Goal: Task Accomplishment & Management: Complete application form

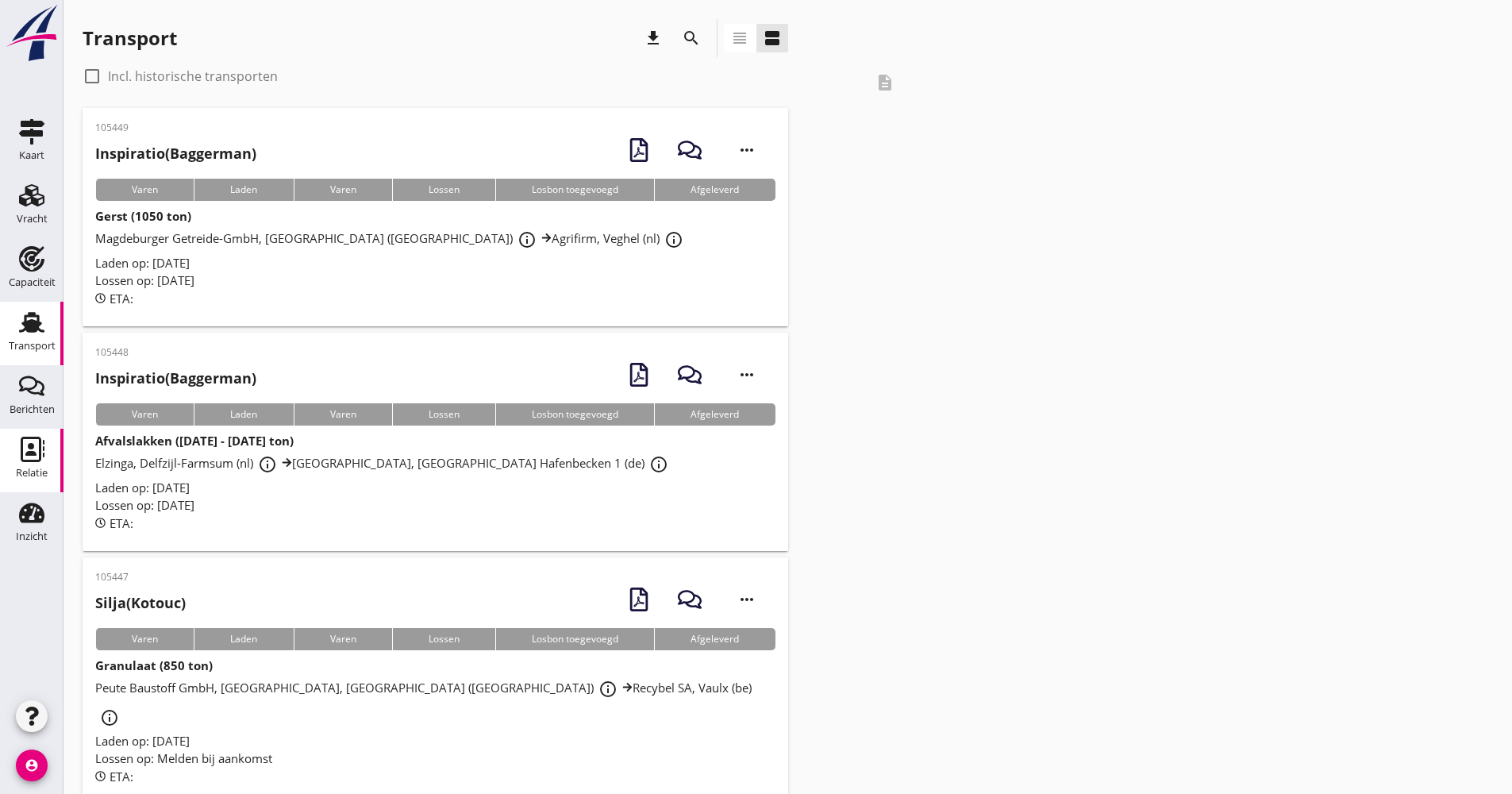
click at [32, 458] on icon "Relatie" at bounding box center [31, 449] width 25 height 25
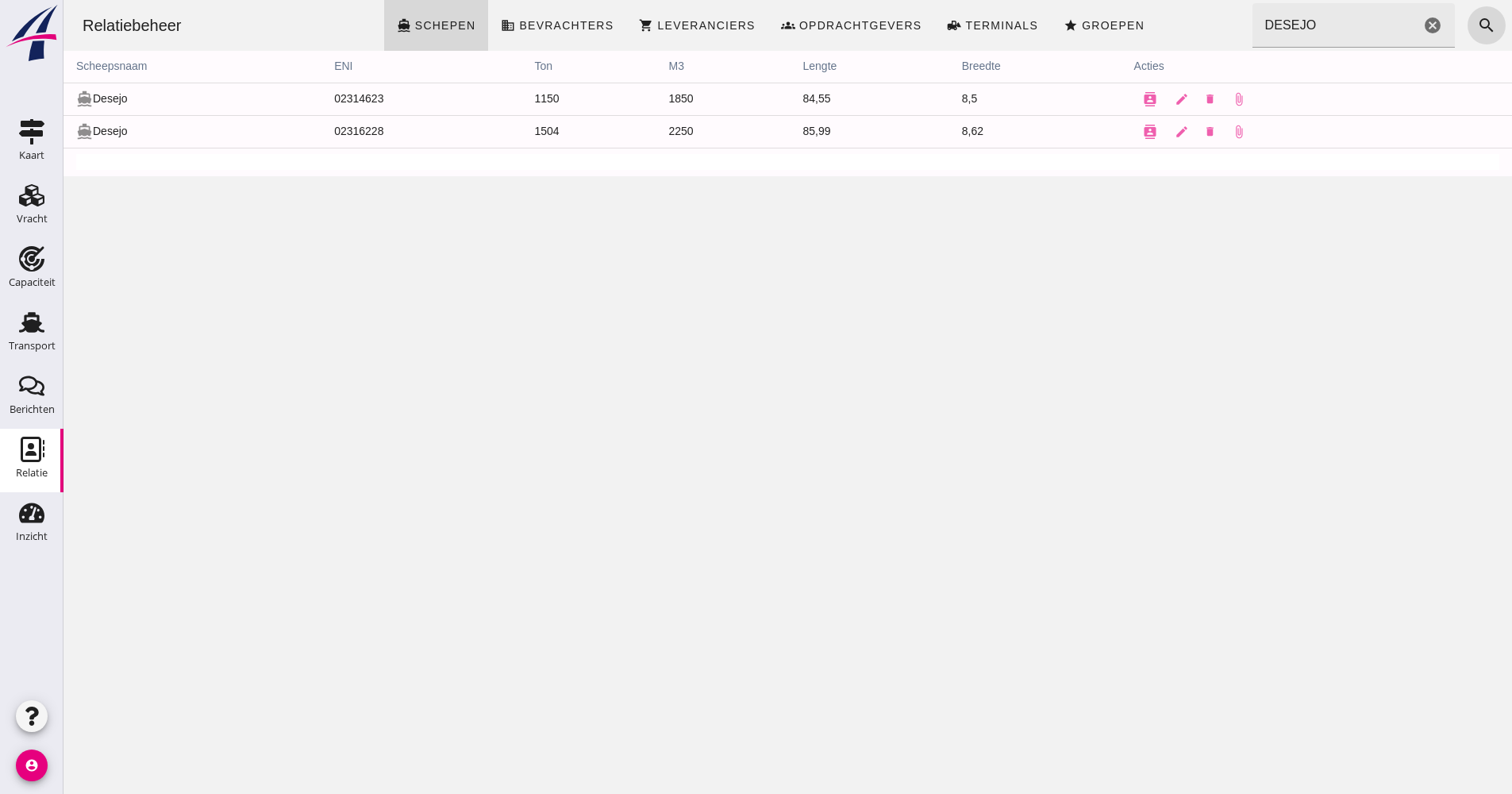
click at [1332, 15] on input "DESEJO" at bounding box center [1336, 26] width 169 height 45
drag, startPoint x: 1332, startPoint y: 15, endPoint x: 1210, endPoint y: 19, distance: 122.1
click at [1210, 18] on div "Relatiebeheer directions_boat Schepen business Bevrachters shopping_cart Levera…" at bounding box center [787, 25] width 1436 height 51
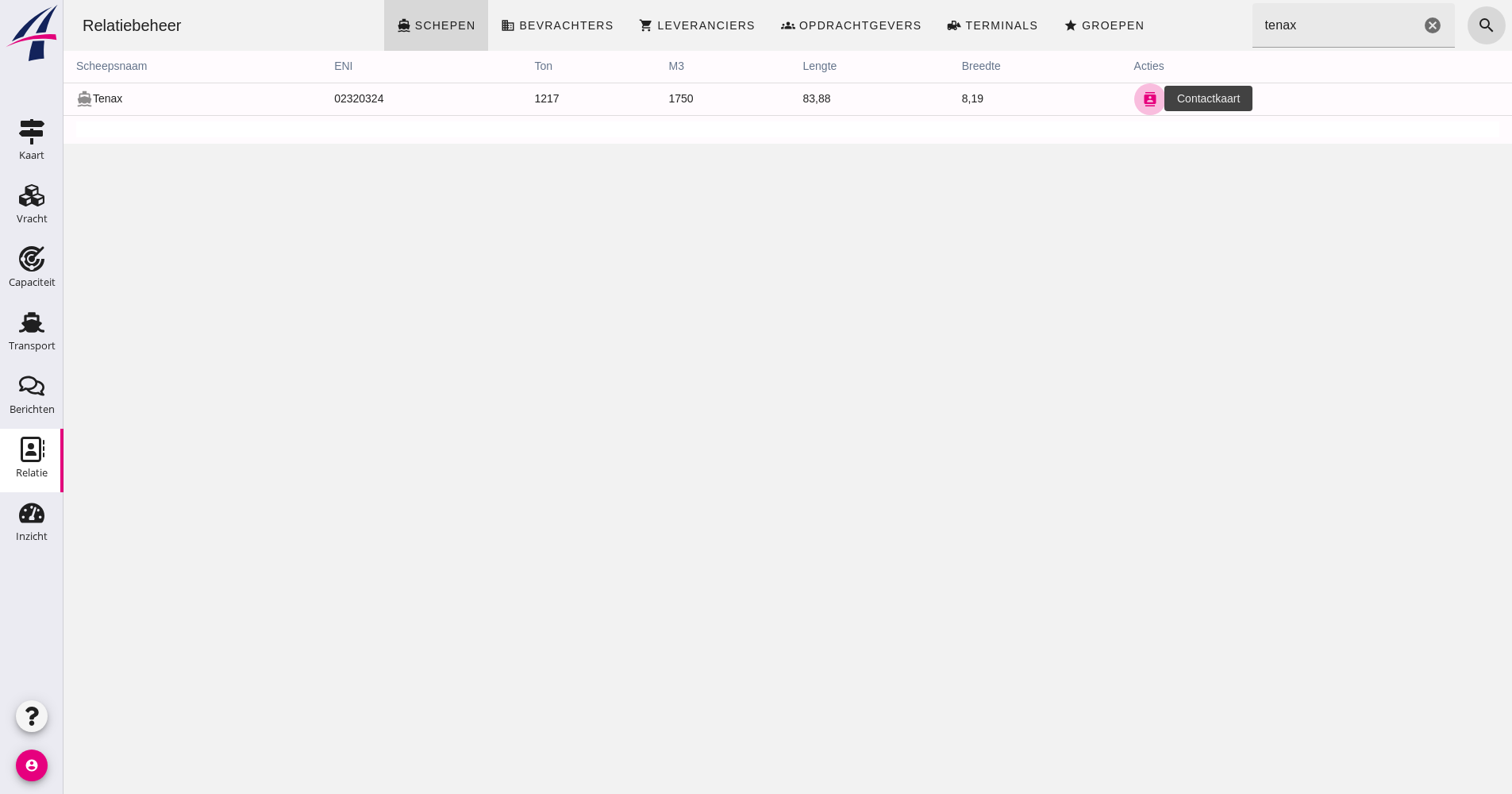
click at [1146, 107] on button "contacts" at bounding box center [1150, 99] width 31 height 31
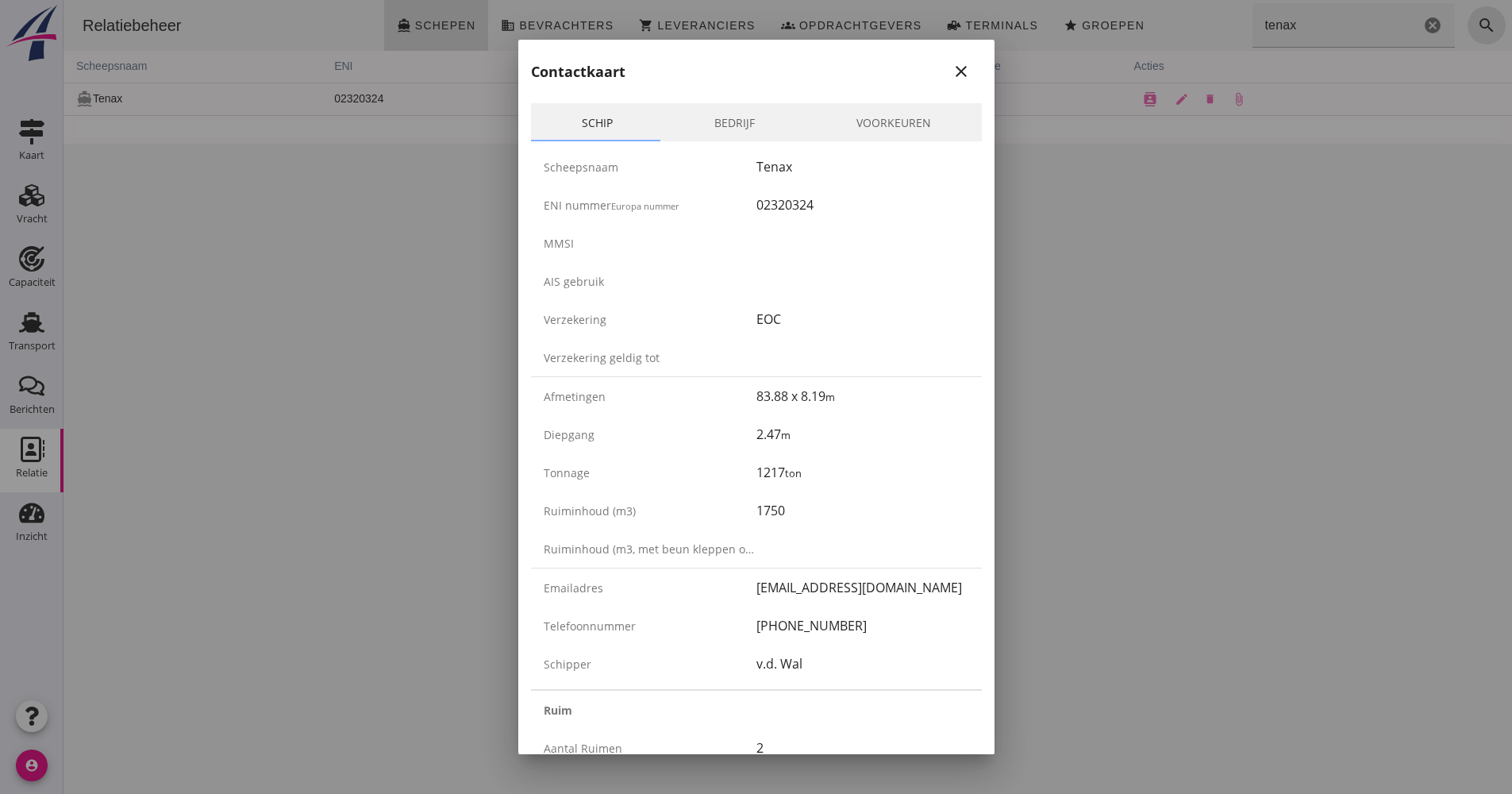
click at [406, 458] on div at bounding box center [756, 397] width 1512 height 794
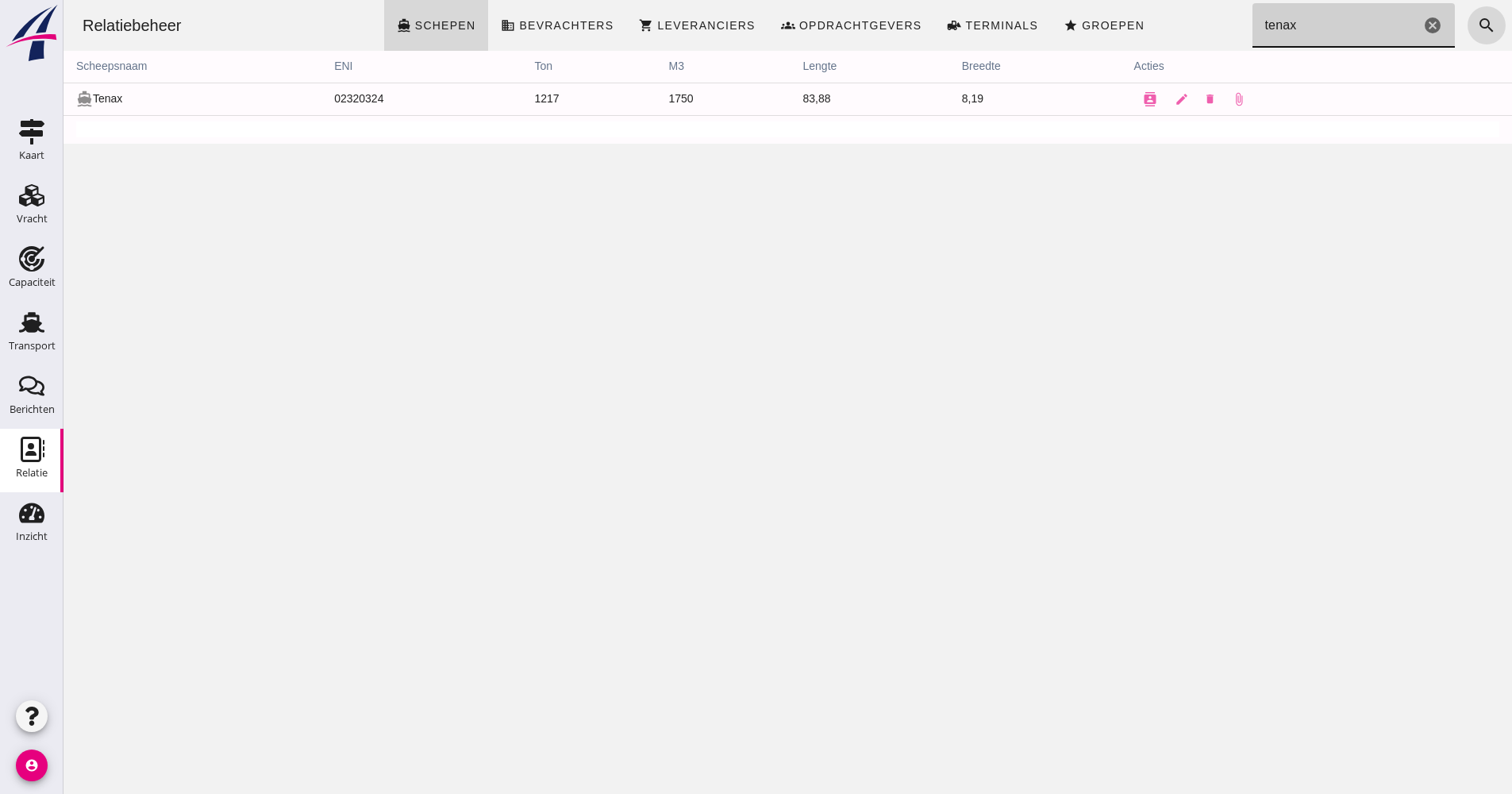
click at [1277, 24] on input "tenax" at bounding box center [1336, 26] width 169 height 45
drag, startPoint x: 1277, startPoint y: 24, endPoint x: 1221, endPoint y: 24, distance: 56.0
click at [1221, 24] on div "Relatiebeheer directions_boat Schepen business Bevrachters shopping_cart Levera…" at bounding box center [787, 25] width 1436 height 51
type input "inceptum"
click at [1137, 108] on button "contacts" at bounding box center [1150, 99] width 31 height 31
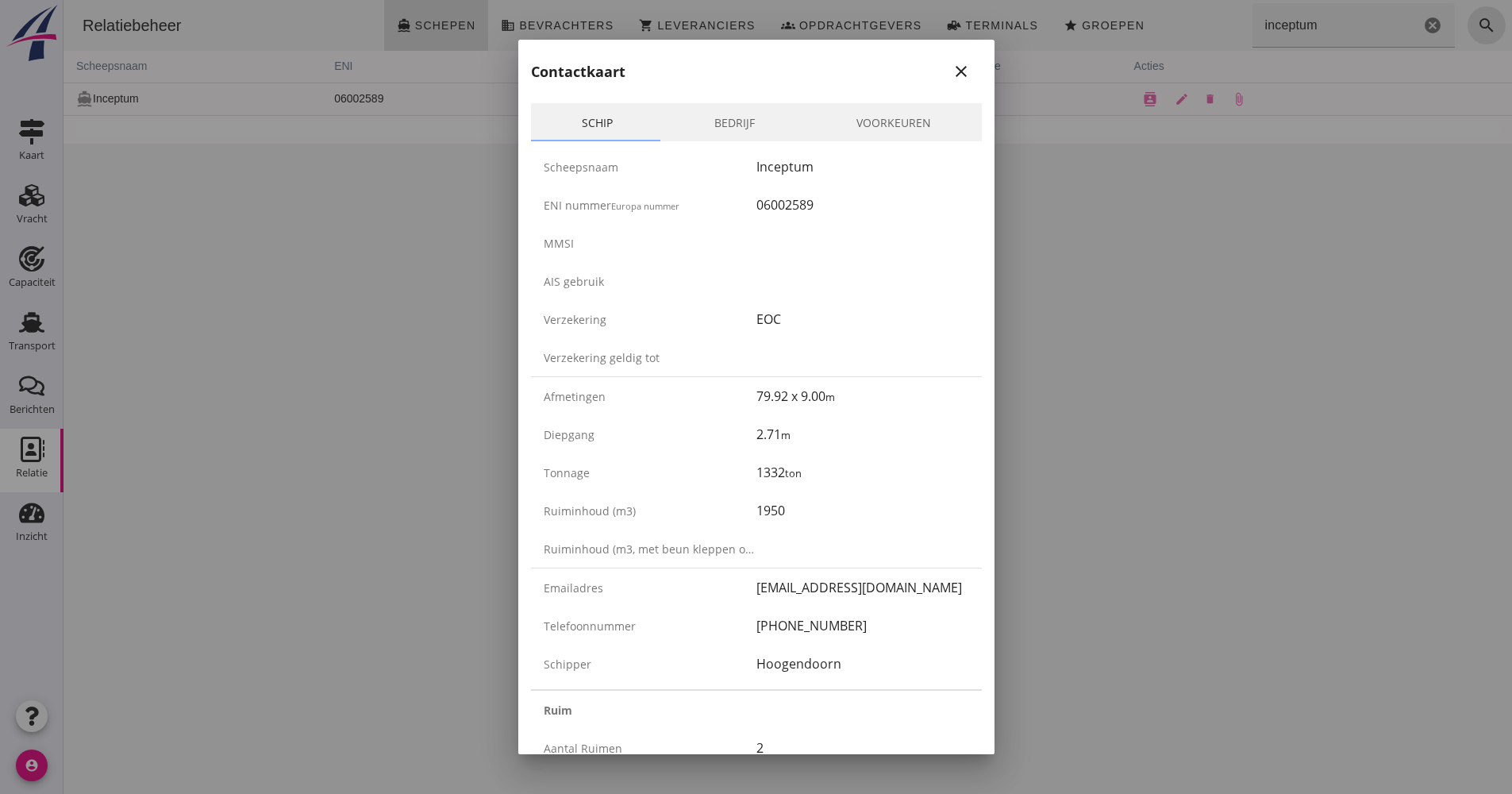
click at [467, 449] on div at bounding box center [756, 397] width 1512 height 794
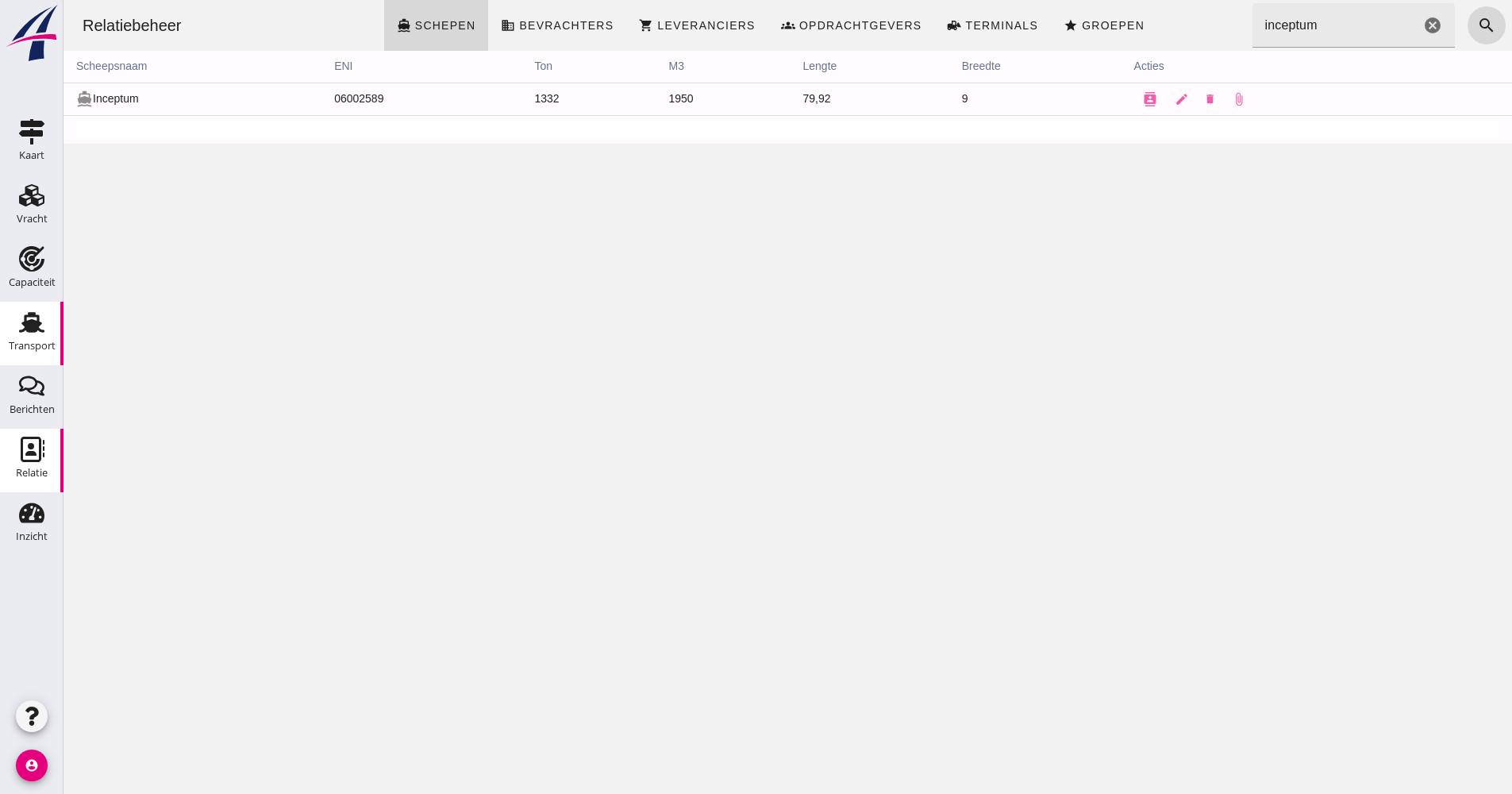
click at [11, 330] on link "Transport Transport" at bounding box center [31, 333] width 64 height 64
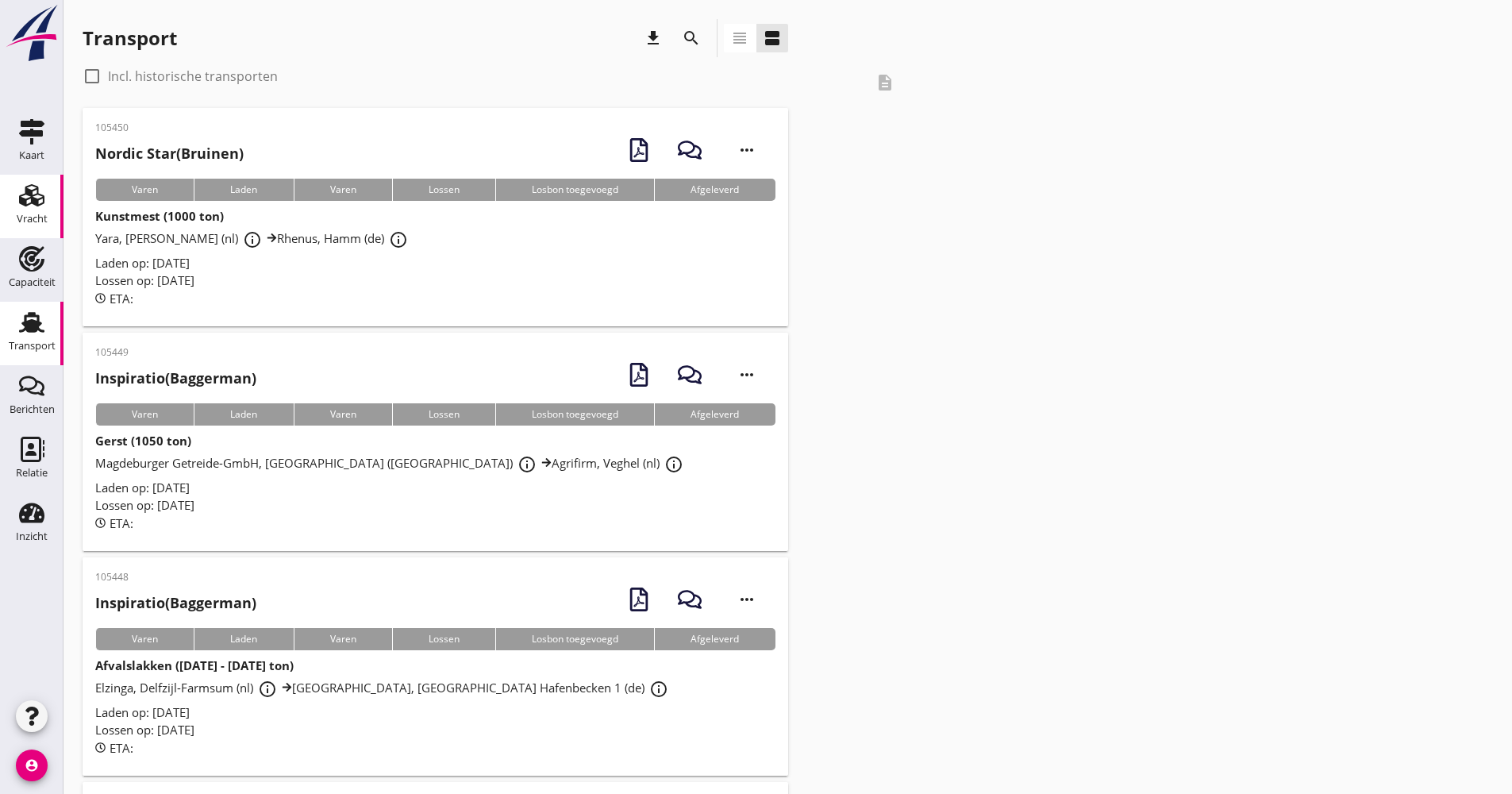
click at [41, 206] on icon "Vracht" at bounding box center [31, 196] width 25 height 25
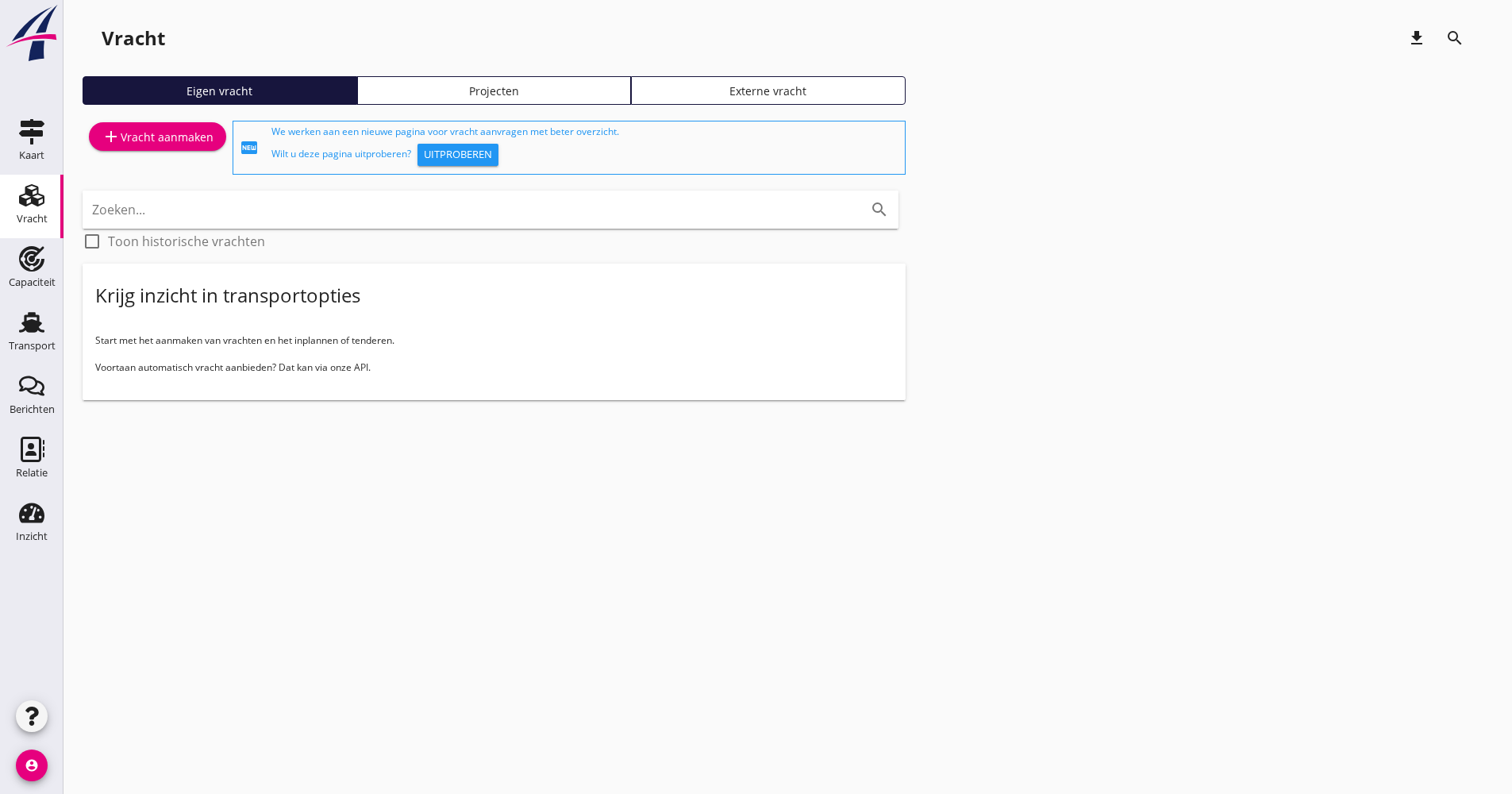
click at [459, 83] on div "Projecten" at bounding box center [494, 91] width 260 height 17
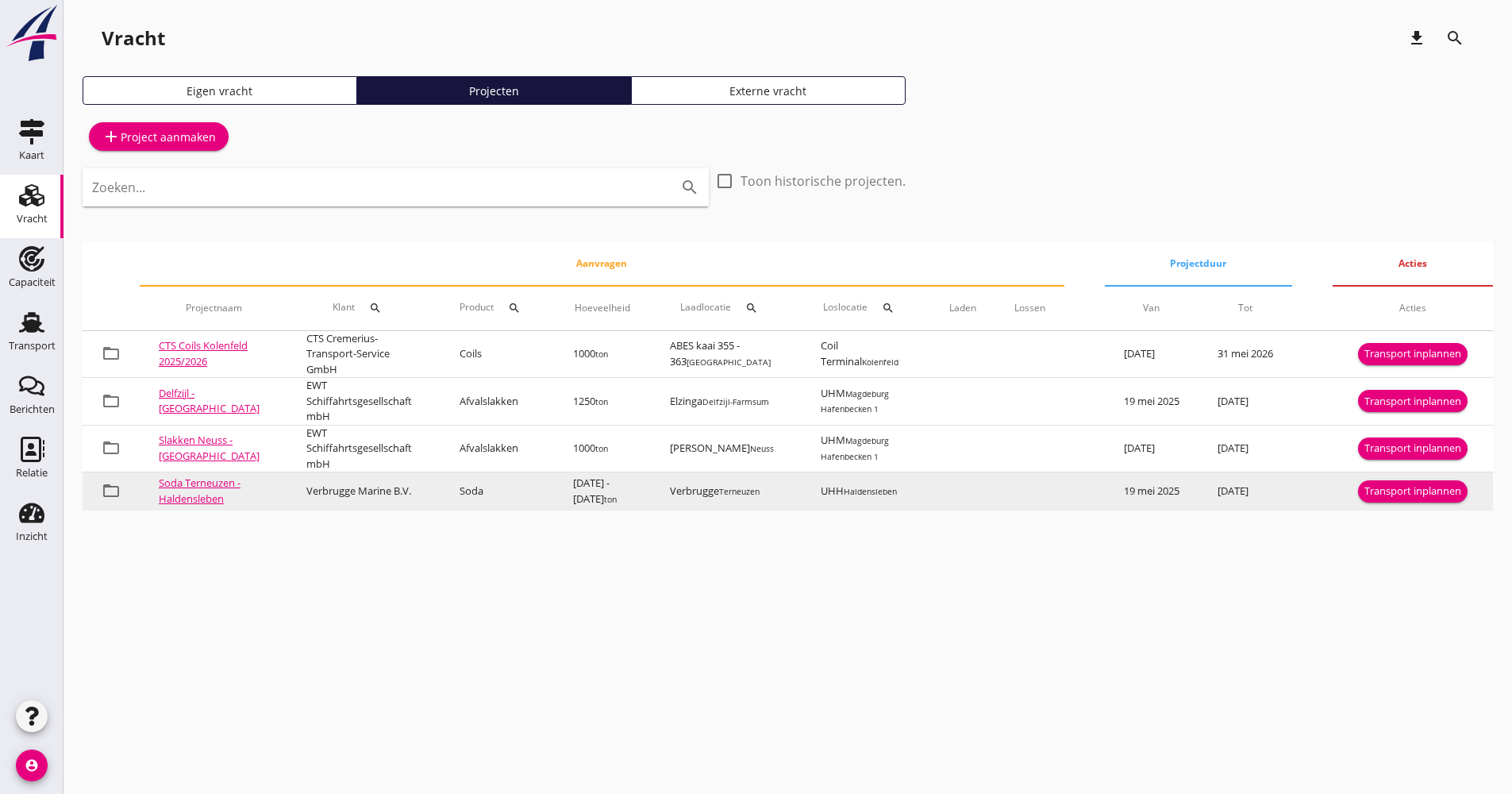
click at [1413, 493] on div "Transport inplannen" at bounding box center [1412, 492] width 97 height 16
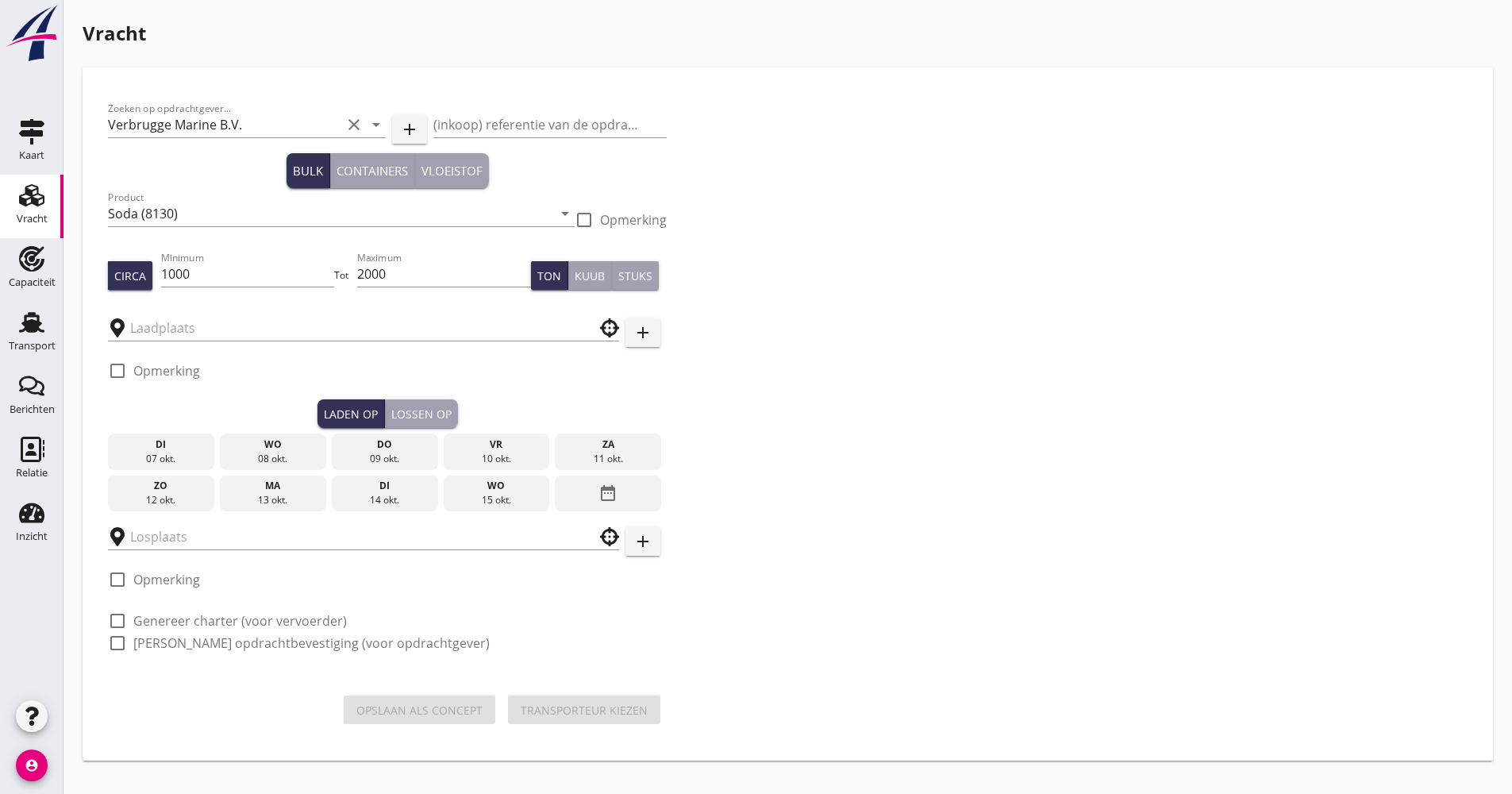
type input "Verbrugge"
type input "UHH"
checkbox input "true"
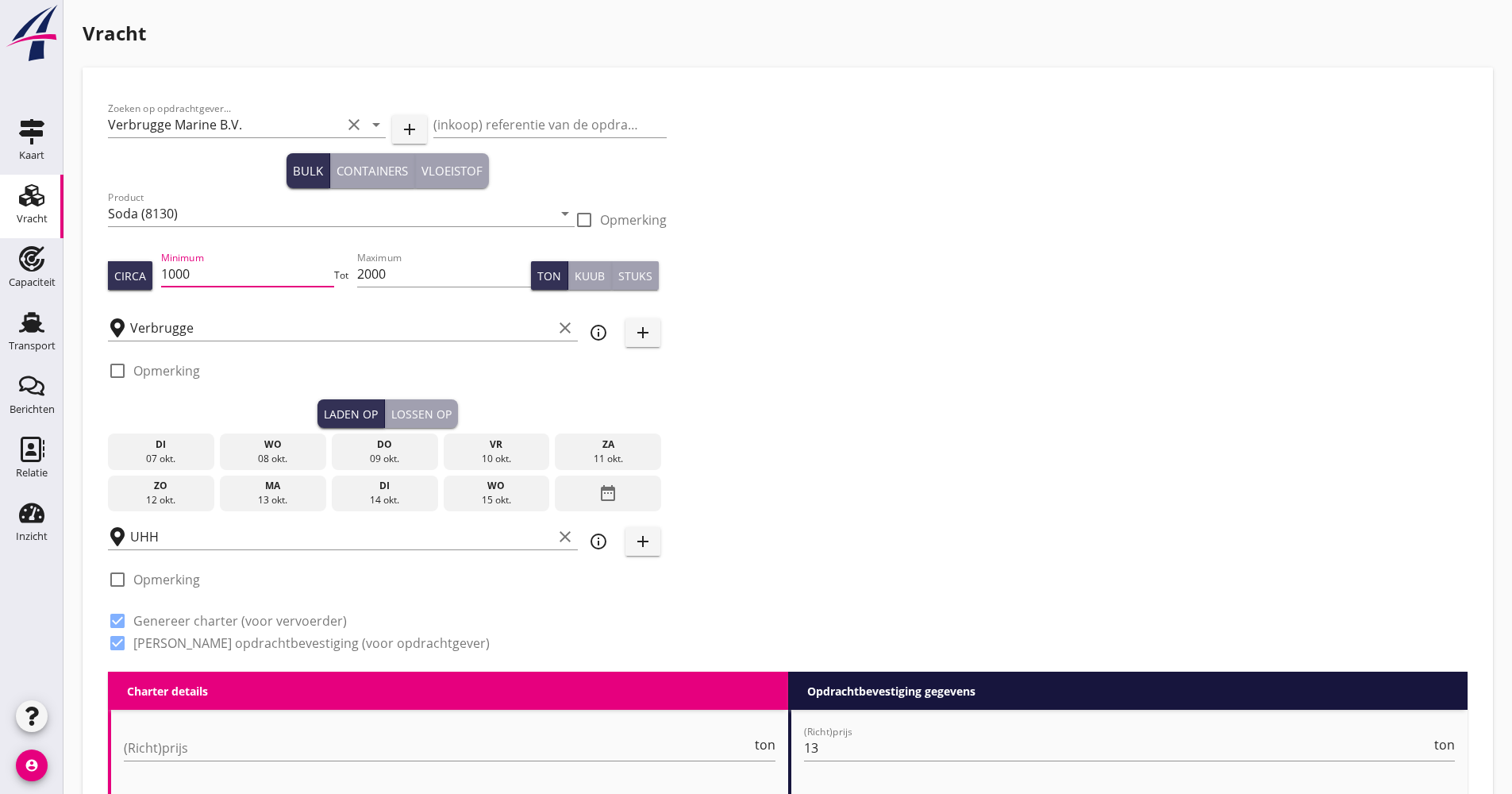
drag, startPoint x: 210, startPoint y: 272, endPoint x: 164, endPoint y: 281, distance: 46.9
click at [167, 279] on input "1000" at bounding box center [248, 274] width 174 height 25
type input "1100"
type input "1120"
click at [392, 511] on div "UHH clear" at bounding box center [343, 536] width 470 height 49
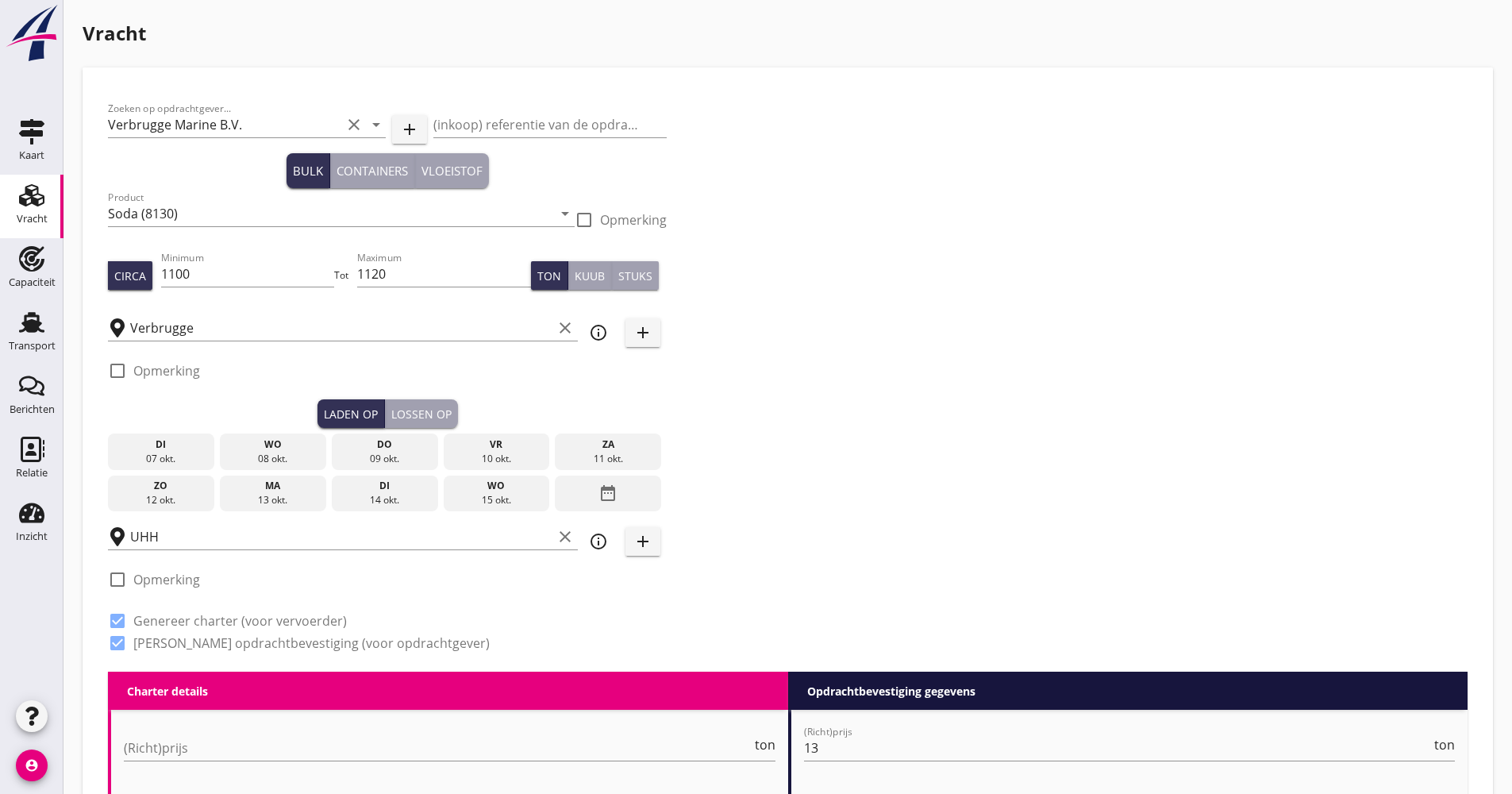
click at [383, 490] on div "di" at bounding box center [385, 486] width 99 height 14
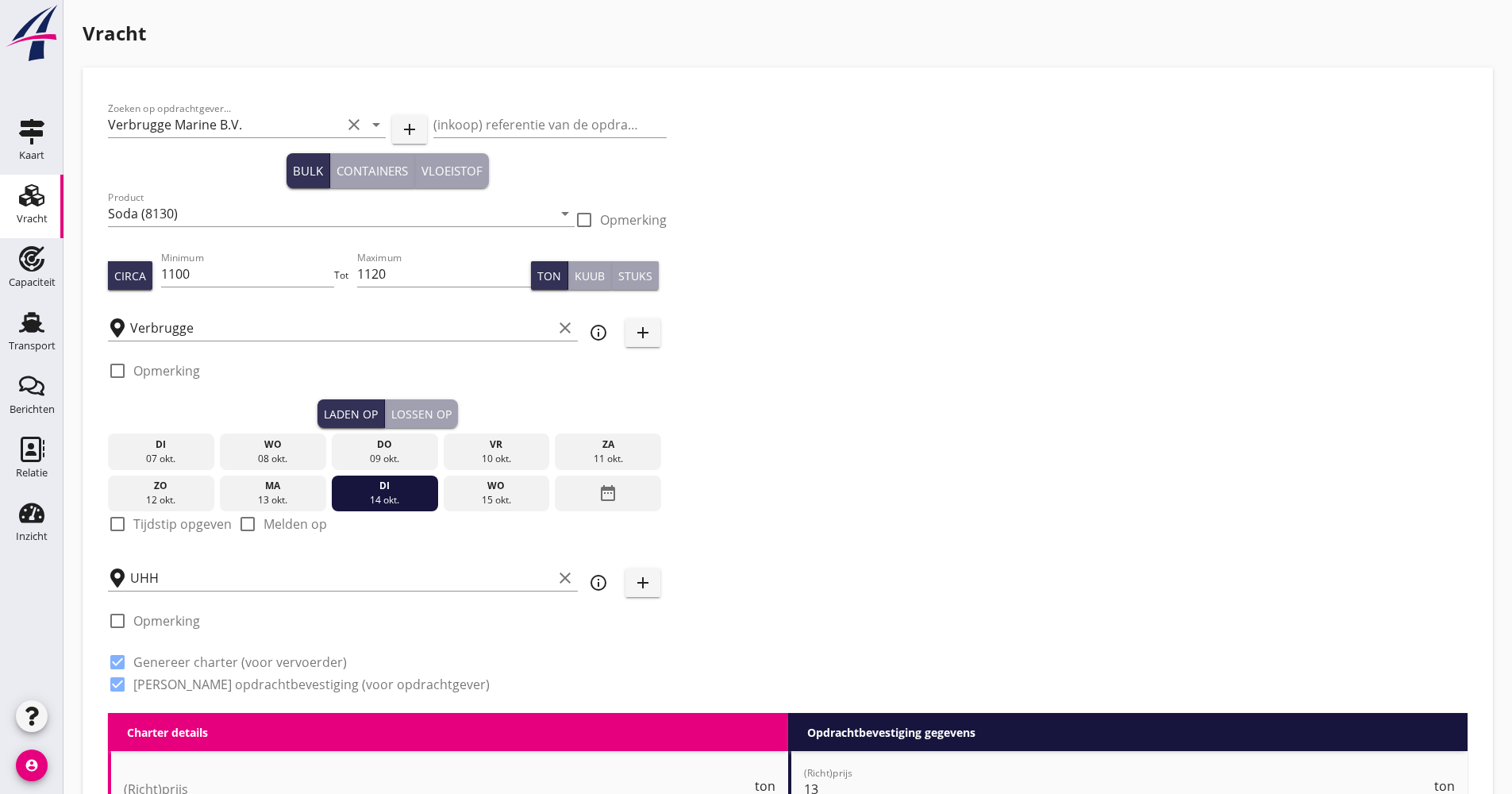
click at [148, 524] on label "Tijdstip opgeven" at bounding box center [183, 524] width 99 height 16
checkbox input "true"
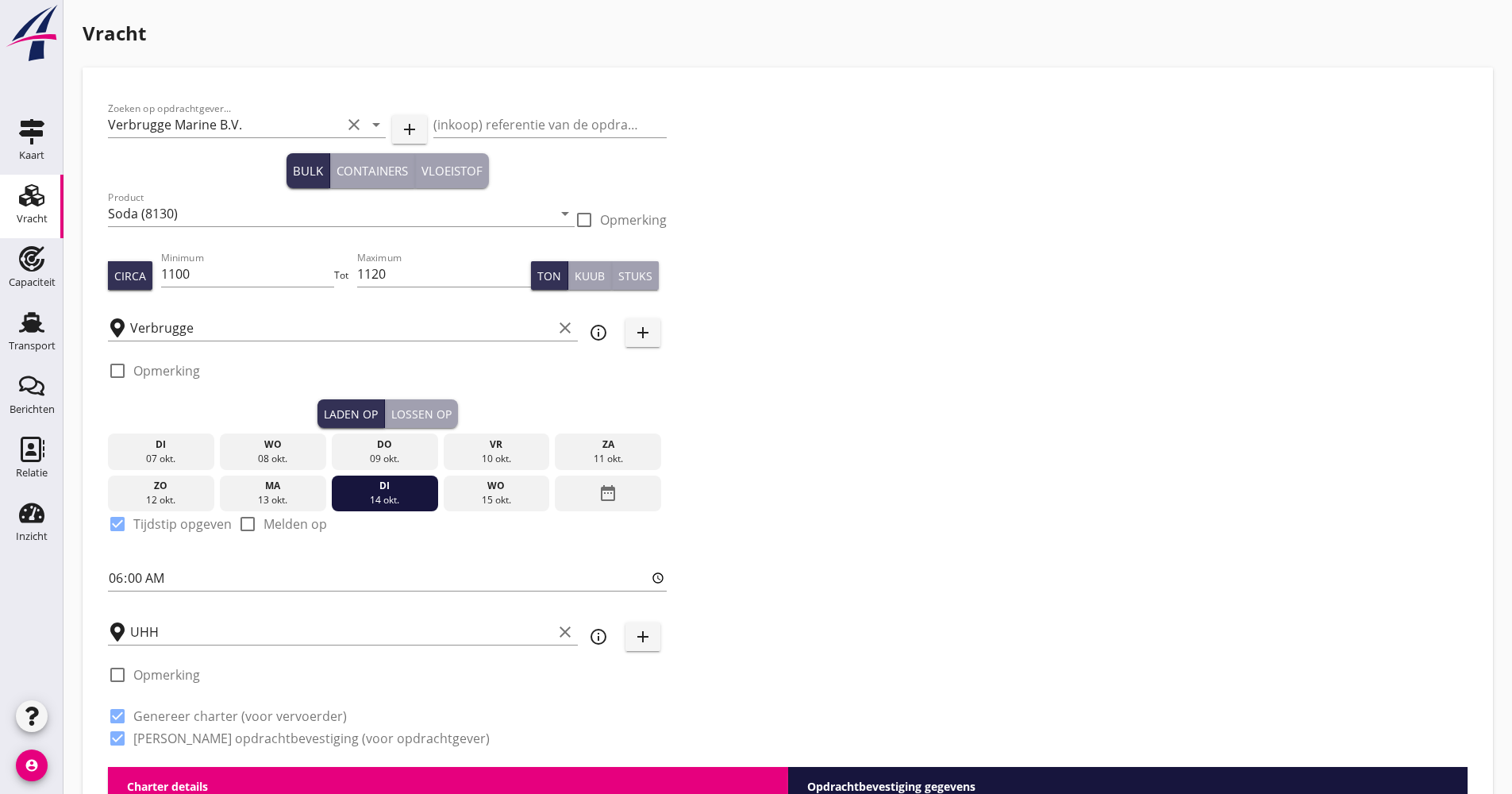
click at [424, 417] on div "Lossen op" at bounding box center [421, 414] width 60 height 17
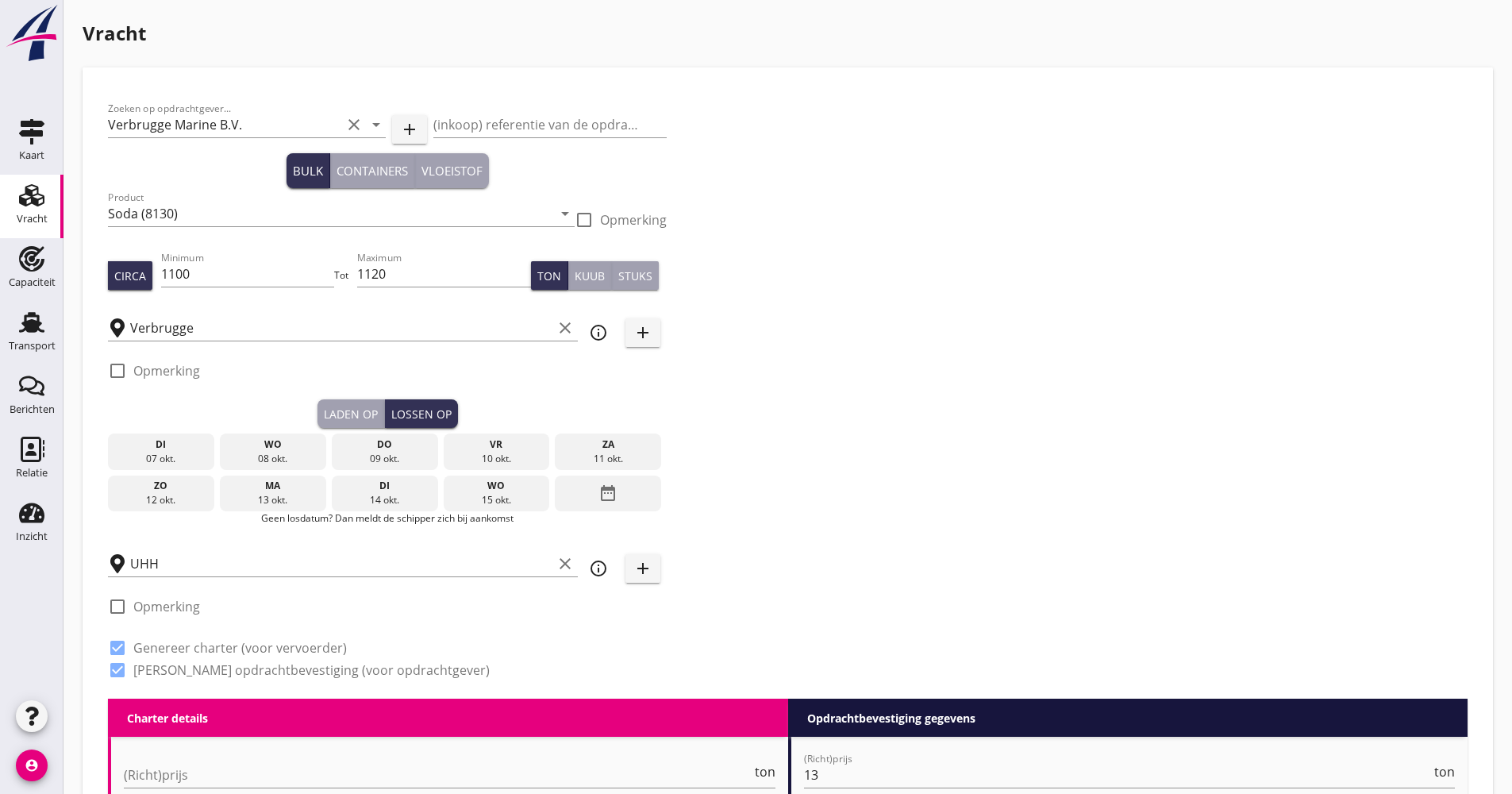
click at [555, 491] on div "date_range" at bounding box center [608, 493] width 107 height 37
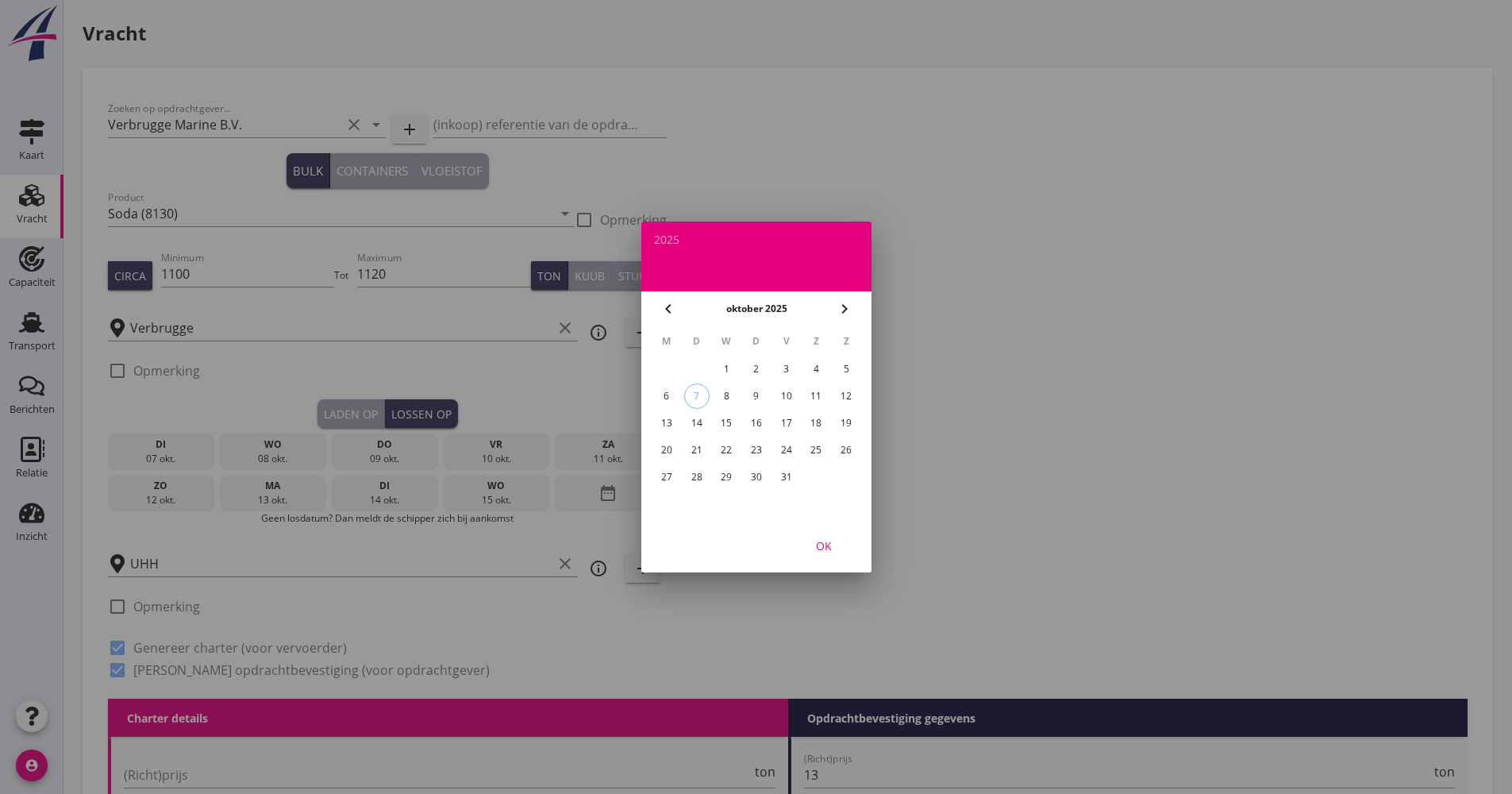
click at [734, 452] on div "22" at bounding box center [726, 450] width 25 height 25
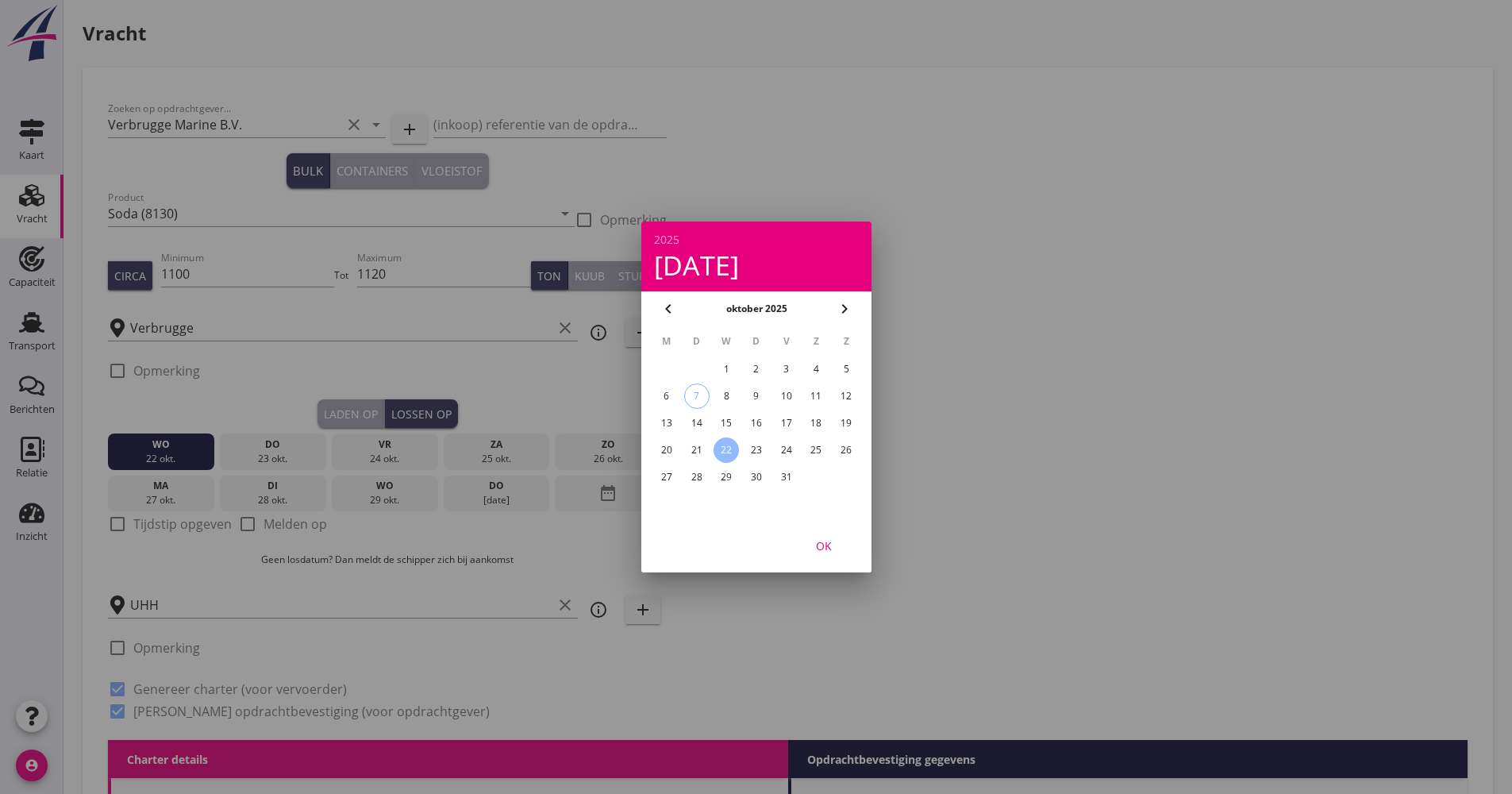
click at [817, 530] on div "OK" at bounding box center [756, 545] width 230 height 54
click at [821, 542] on div "OK" at bounding box center [824, 545] width 45 height 17
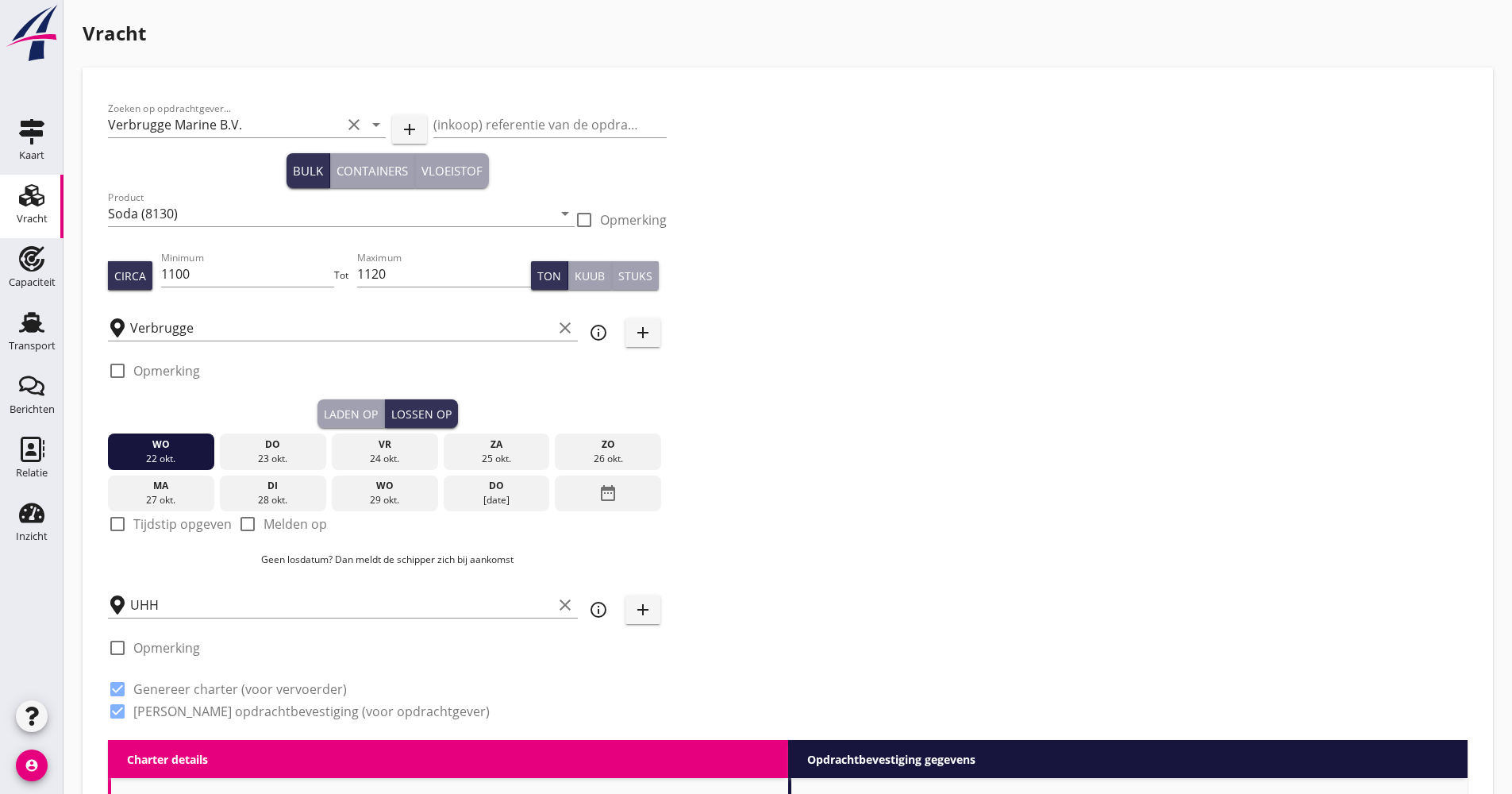
click at [162, 531] on label "Tijdstip opgeven" at bounding box center [183, 524] width 99 height 16
checkbox input "true"
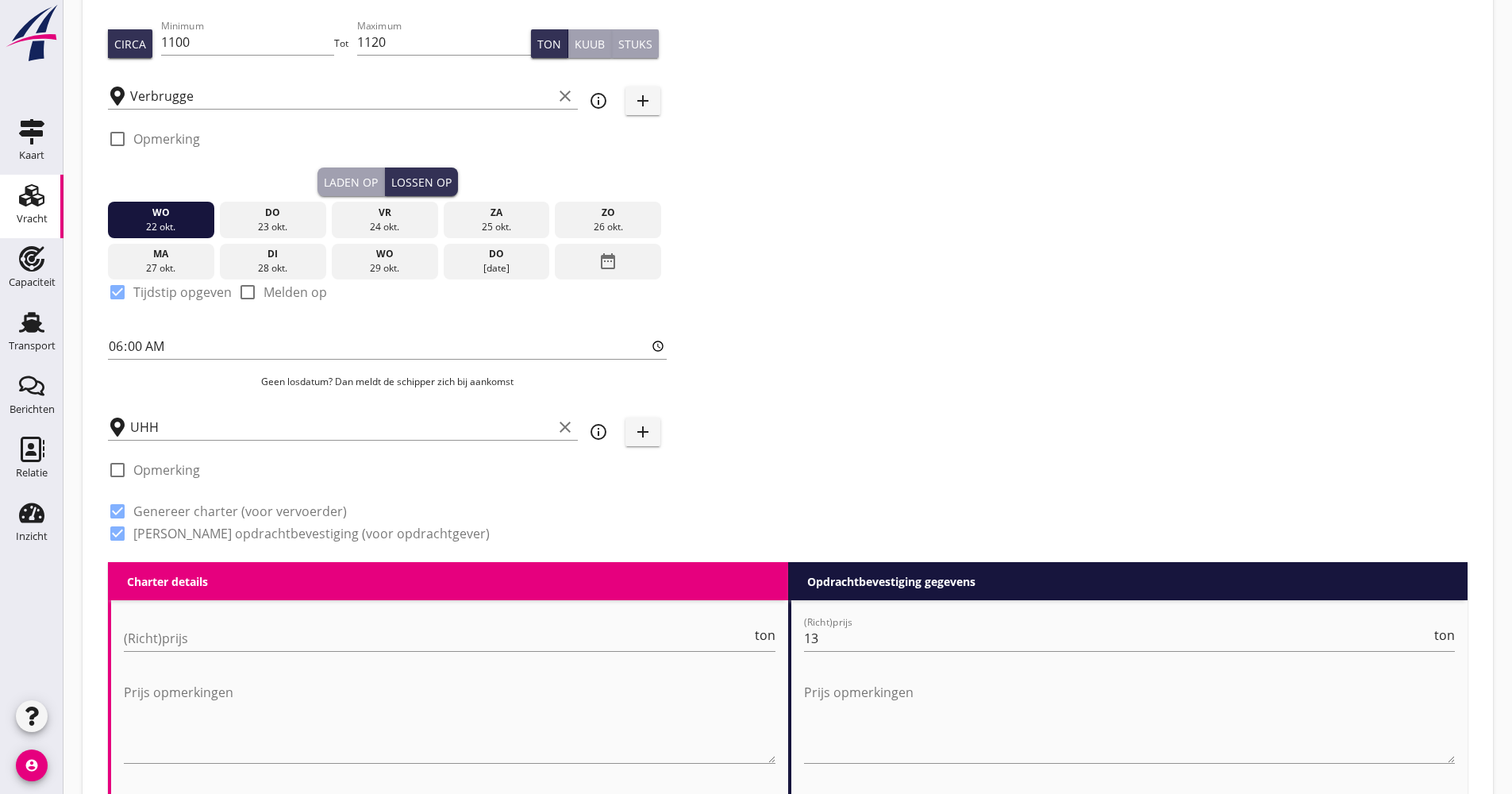
scroll to position [238, 0]
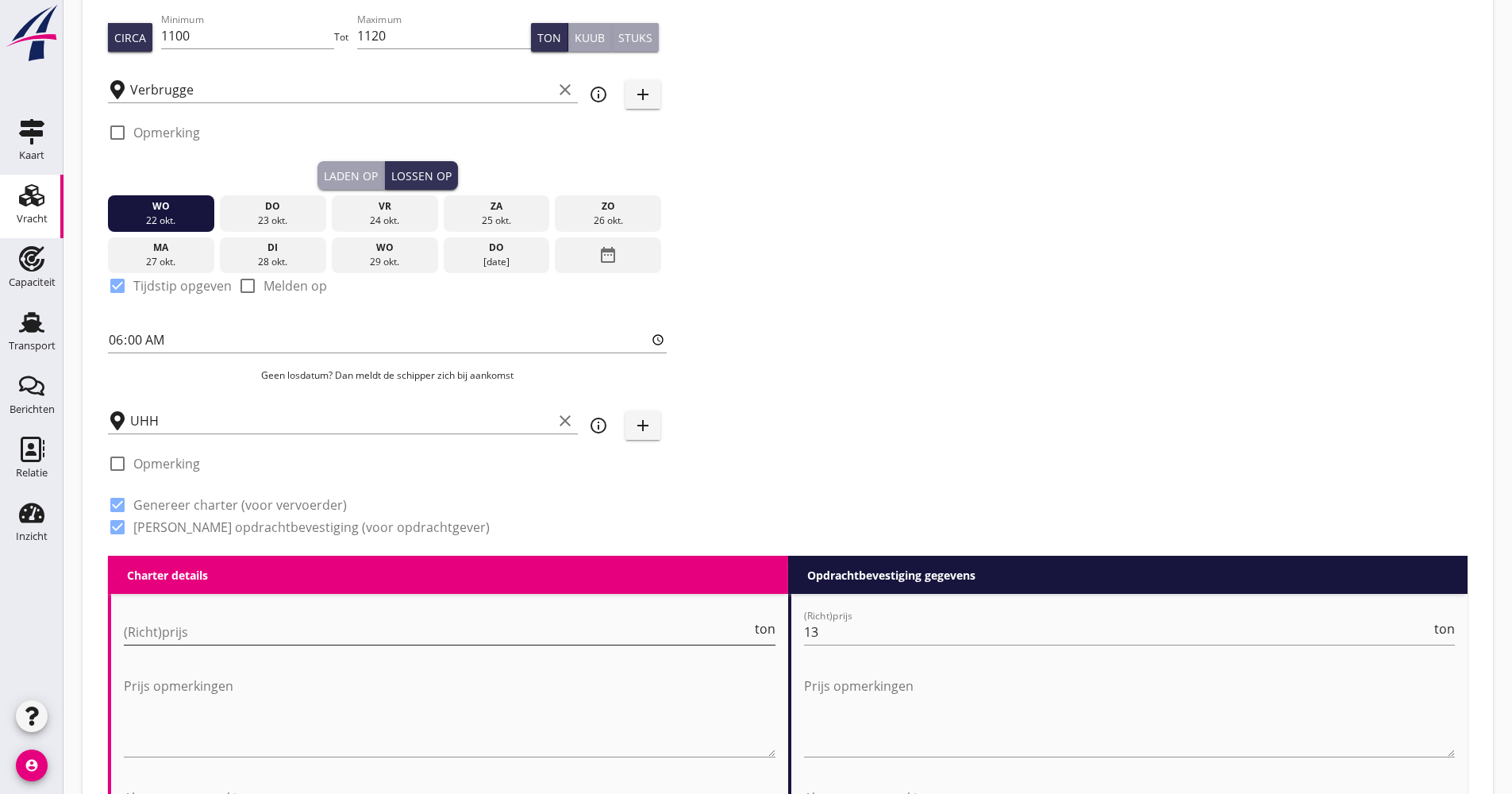
drag, startPoint x: 182, startPoint y: 638, endPoint x: 174, endPoint y: 633, distance: 9.4
click at [181, 638] on input "(Richt)prijs" at bounding box center [438, 632] width 628 height 25
type input "14.50"
click at [919, 427] on div "Zoeken op opdrachtgever... Verbrugge Marine B.V. clear arrow_drop_down add (ink…" at bounding box center [787, 205] width 1372 height 701
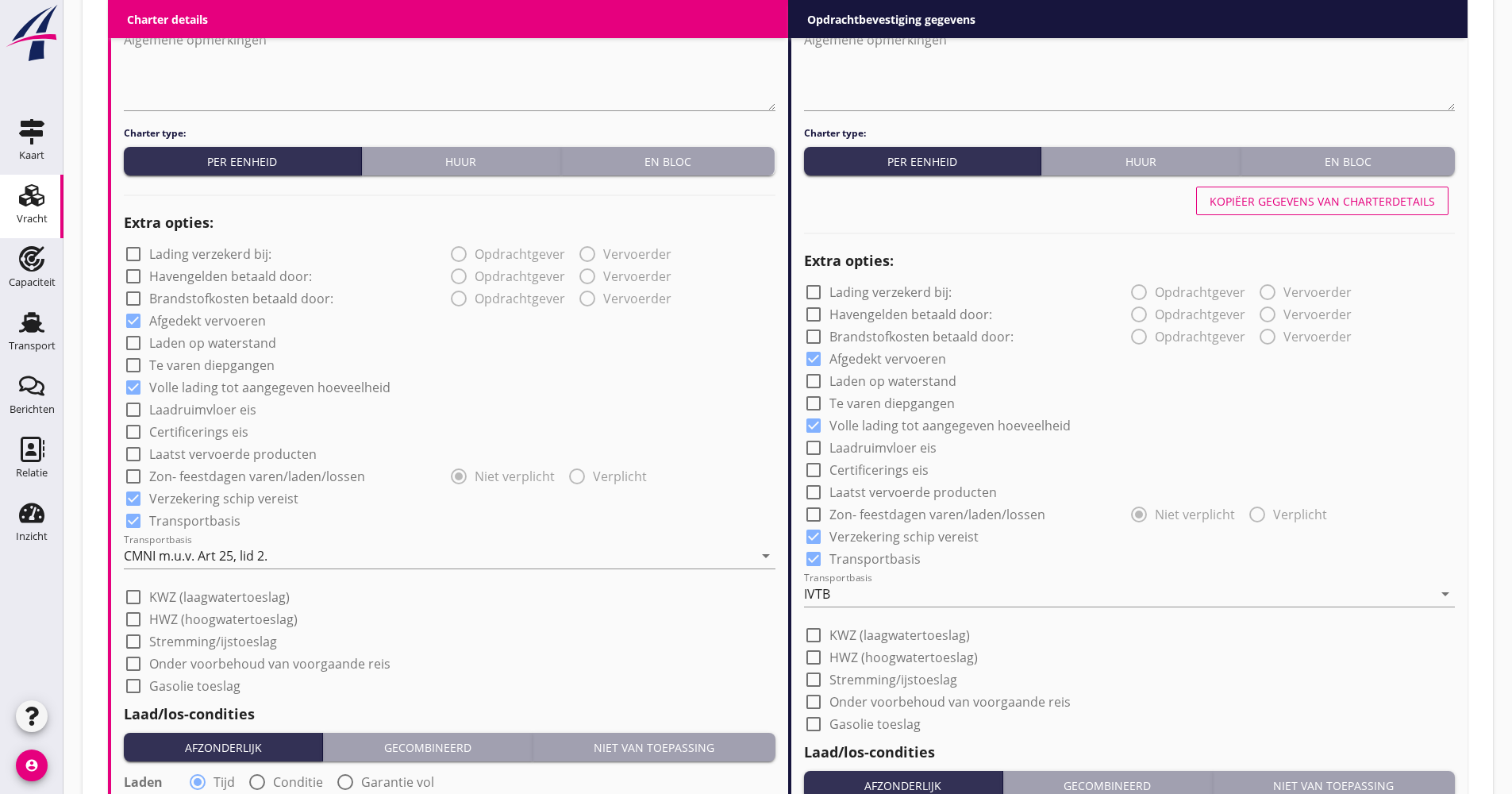
scroll to position [1112, 0]
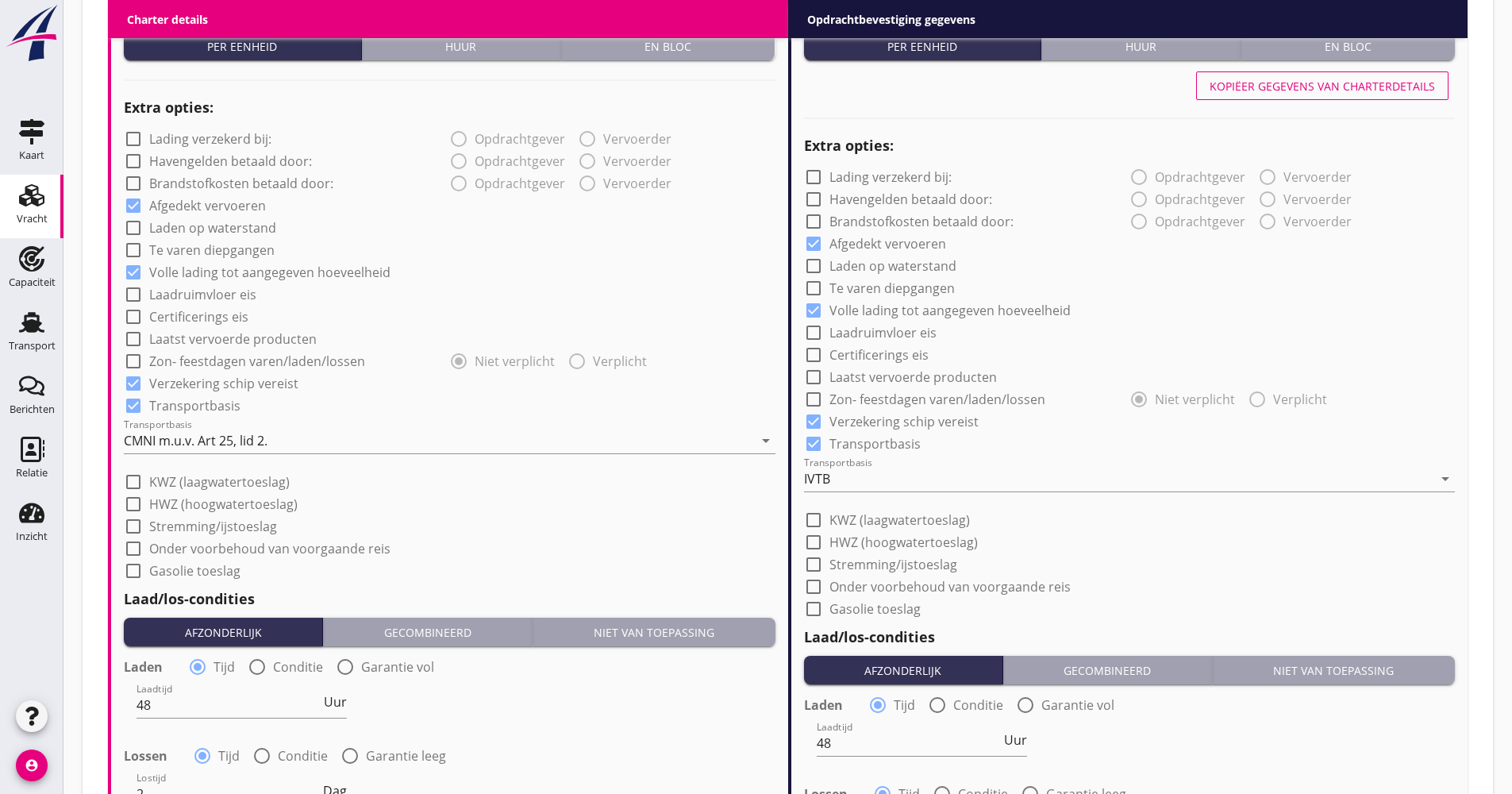
click at [241, 347] on div "check_box_outline_blank Laatst vervoerde producten" at bounding box center [220, 338] width 193 height 19
click at [241, 342] on label "Laatst vervoerde producten" at bounding box center [232, 339] width 168 height 16
checkbox input "true"
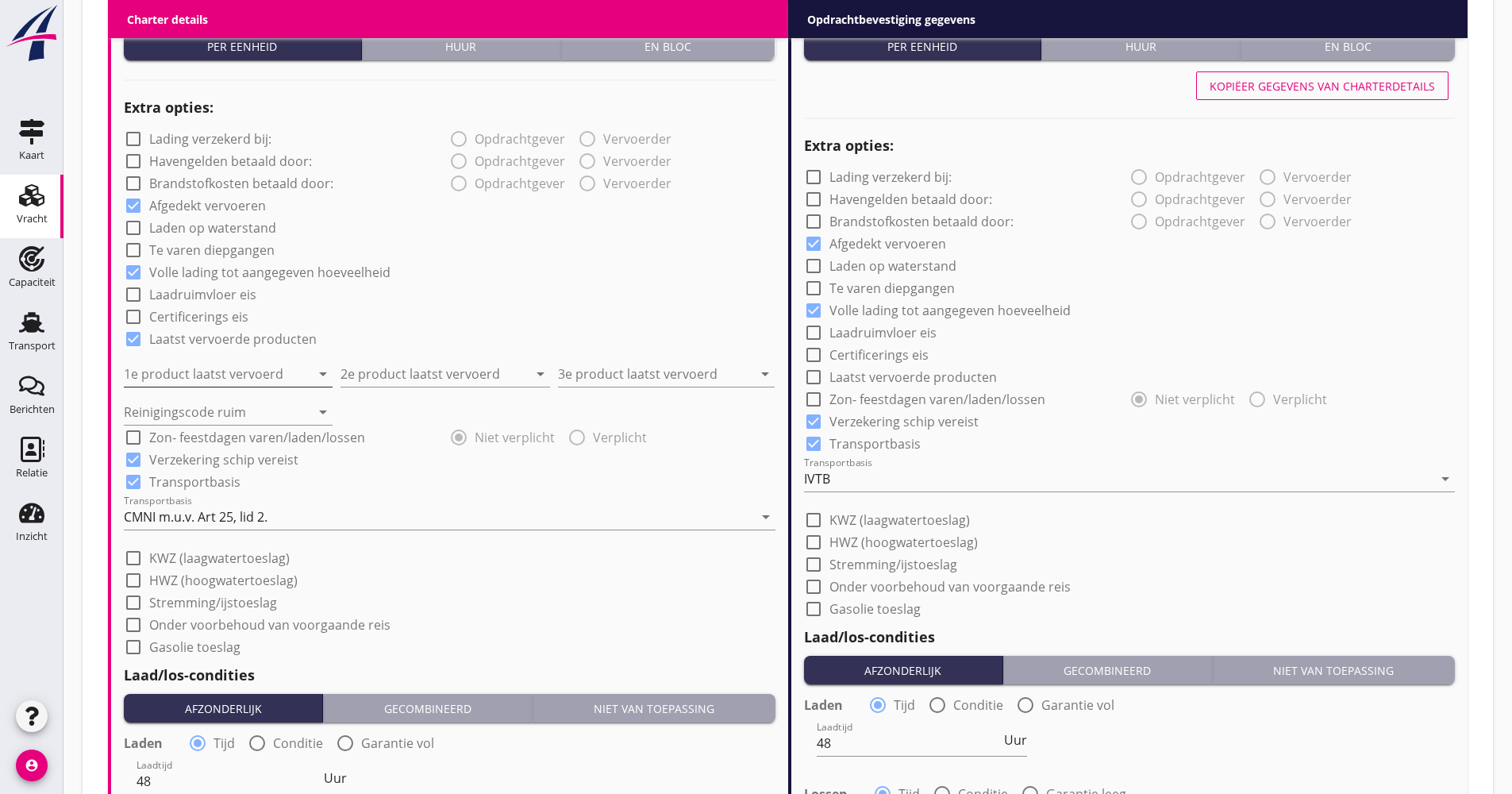
click at [208, 380] on input "1e product laatst vervoerd" at bounding box center [217, 374] width 187 height 25
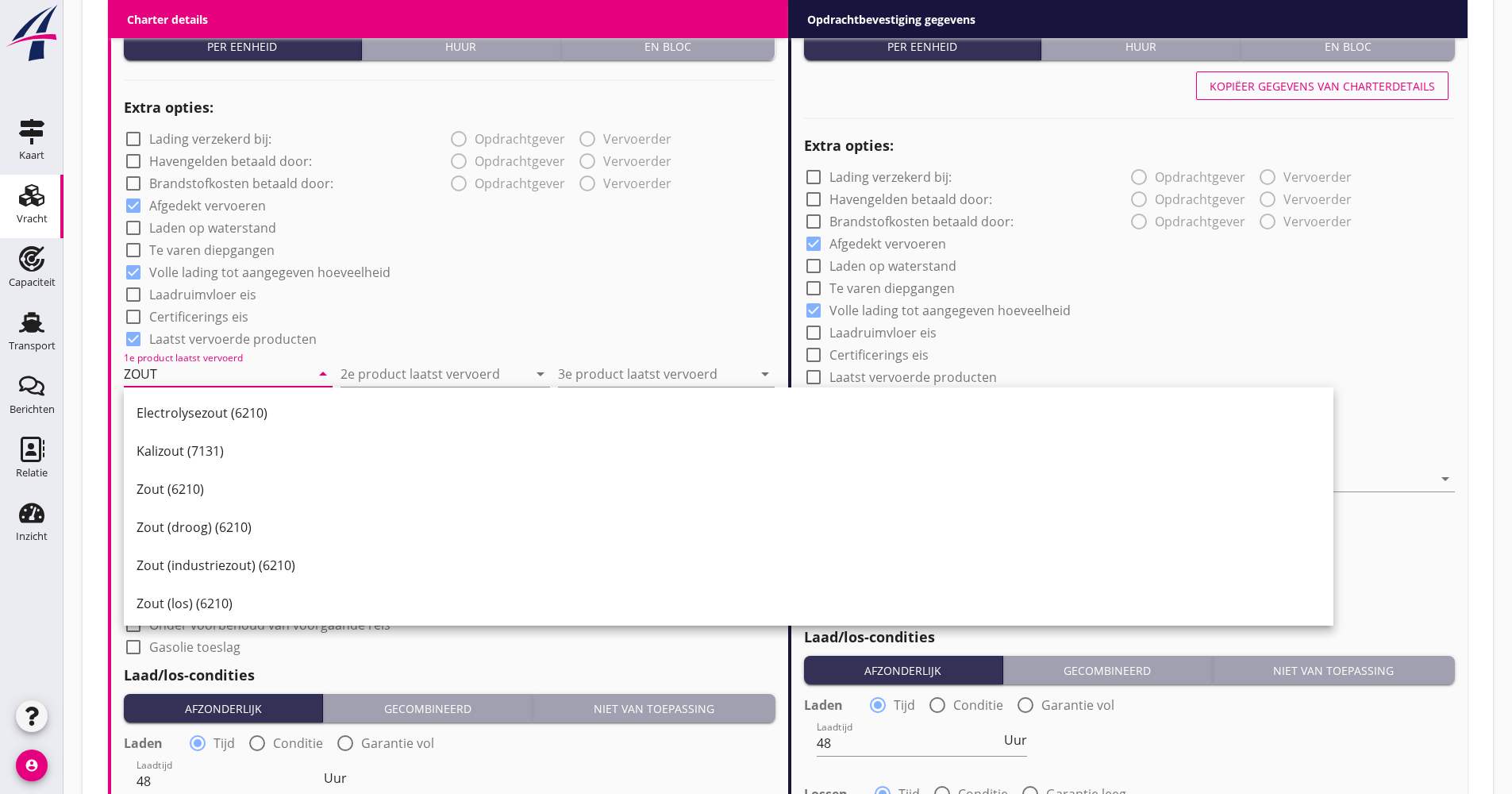
click at [199, 486] on div "Zout (6210)" at bounding box center [728, 488] width 1184 height 19
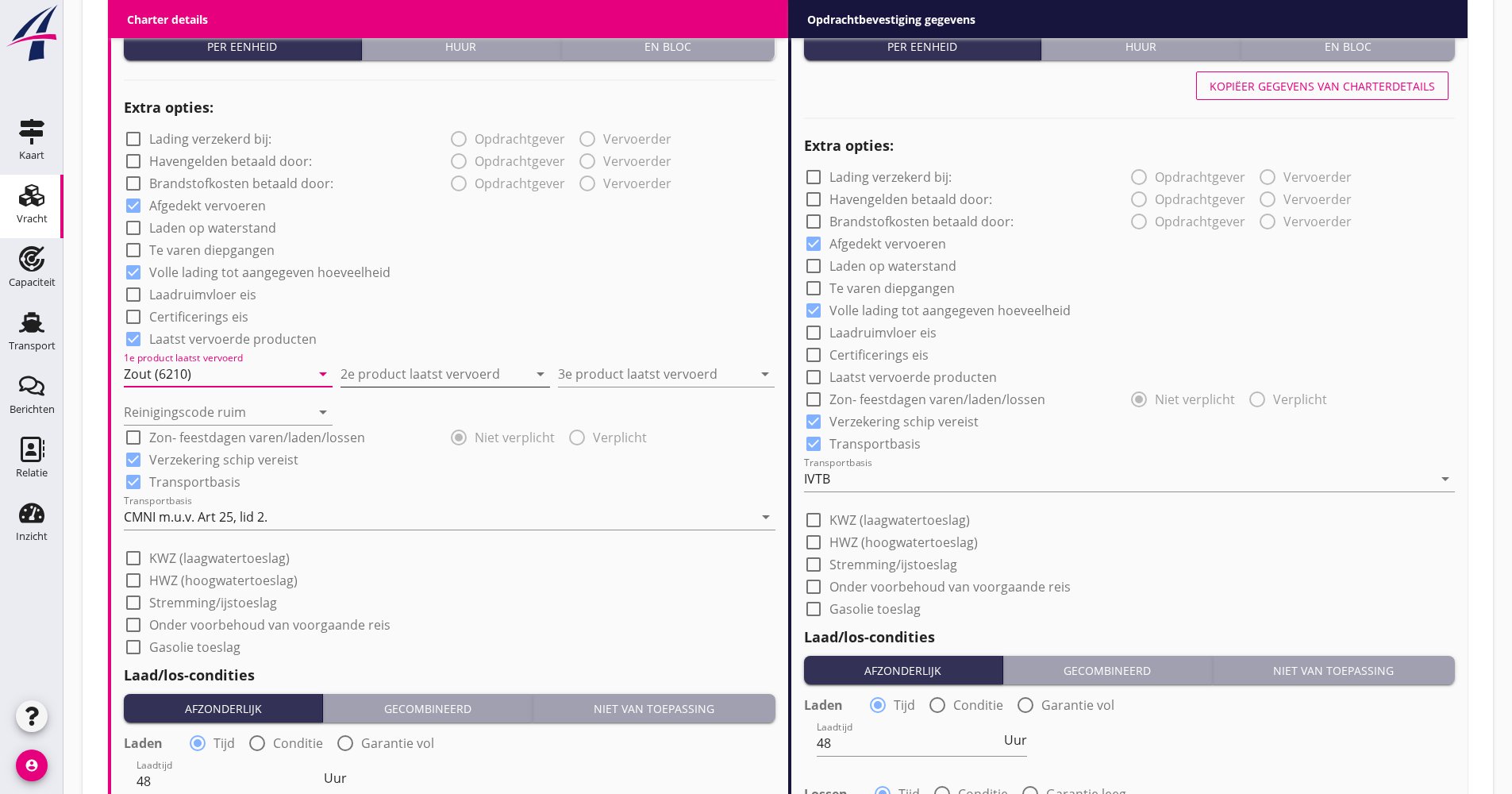
type input "Zout (6210)"
click at [396, 378] on input "2e product laatst vervoerd" at bounding box center [434, 374] width 187 height 25
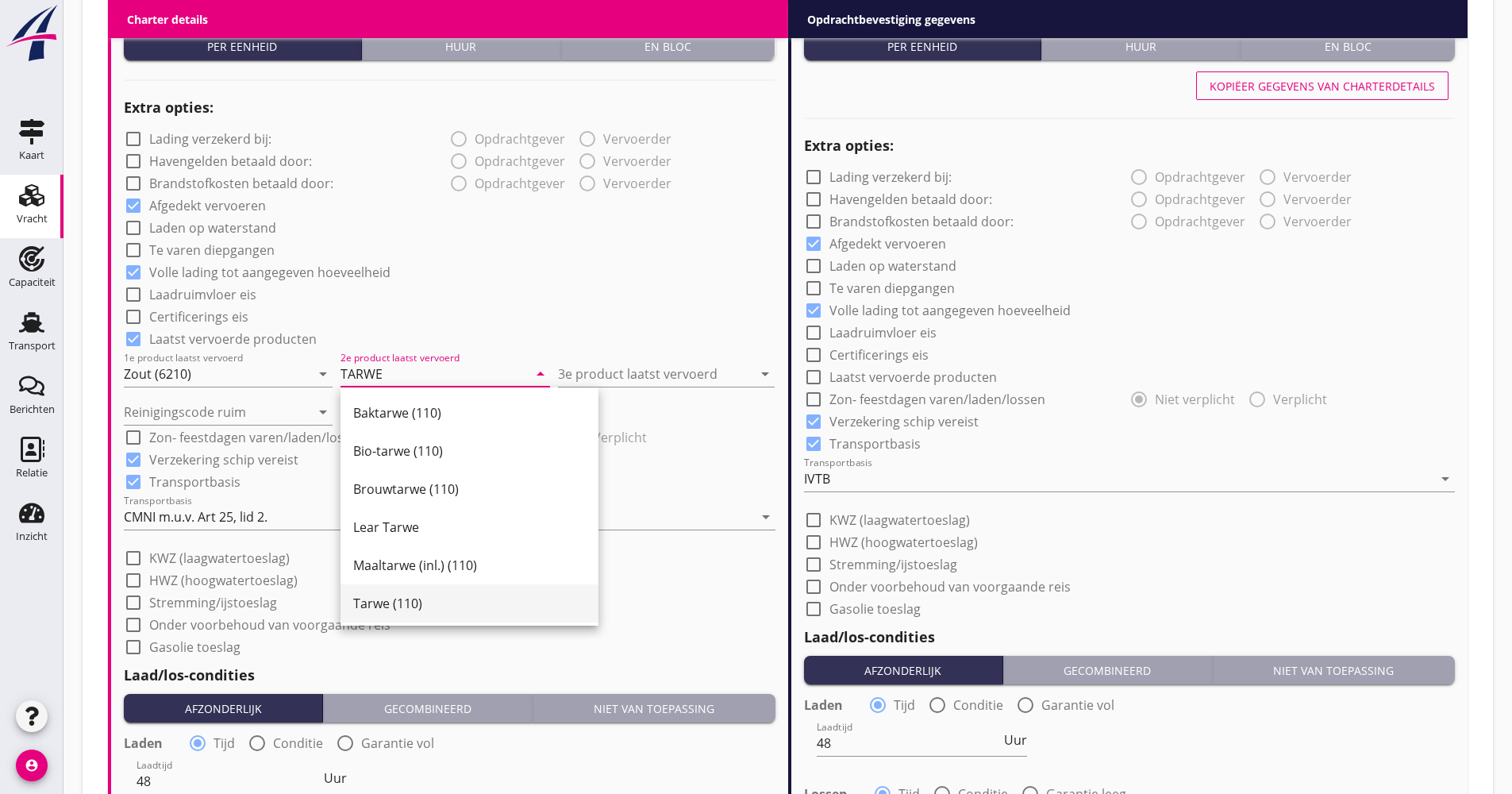
drag, startPoint x: 417, startPoint y: 598, endPoint x: 506, endPoint y: 462, distance: 162.5
click at [417, 597] on div "Tarwe (110)" at bounding box center [469, 603] width 232 height 19
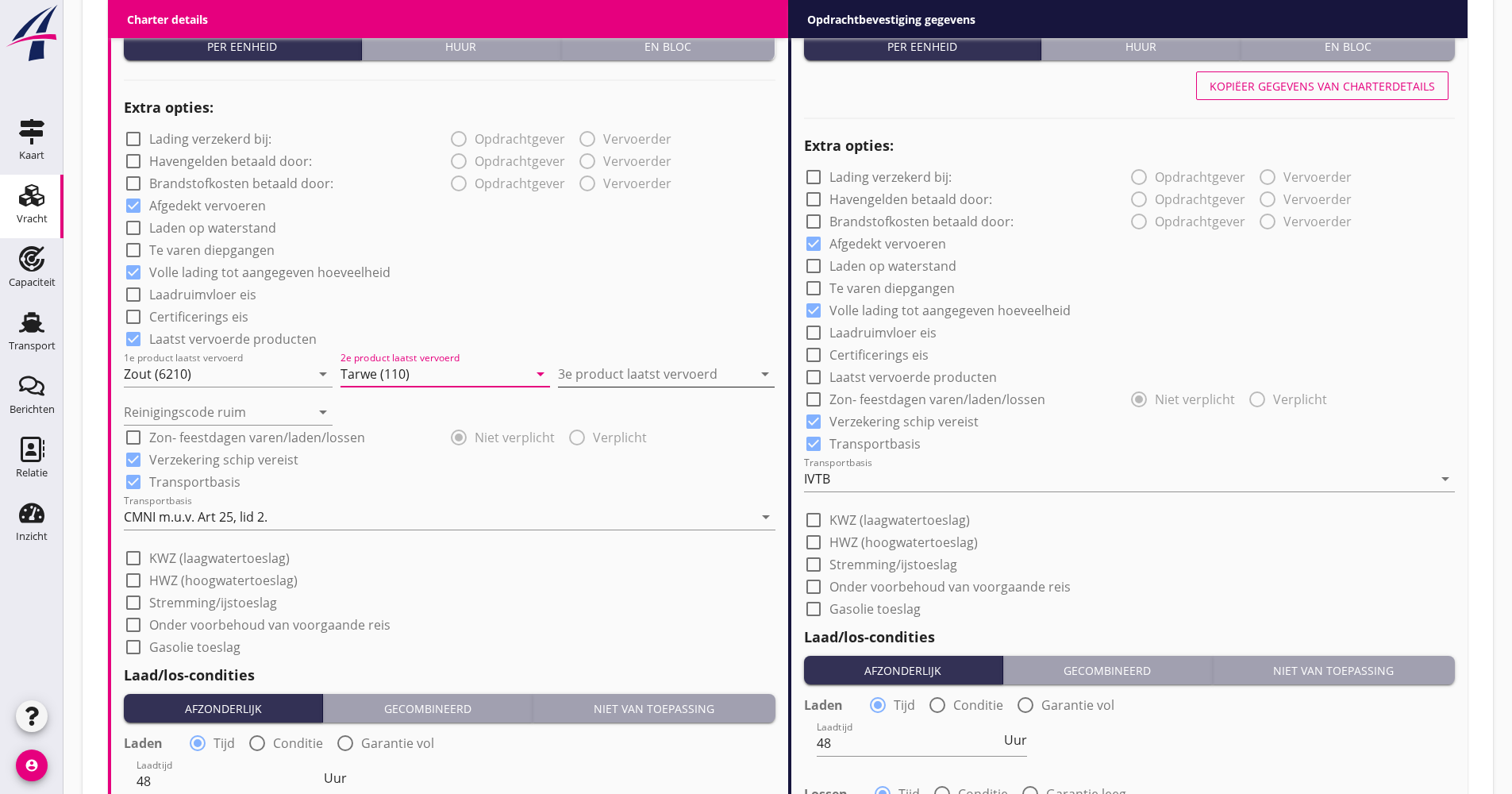
type input "Tarwe (110)"
click at [590, 384] on input "3e product laatst vervoerd" at bounding box center [655, 374] width 195 height 25
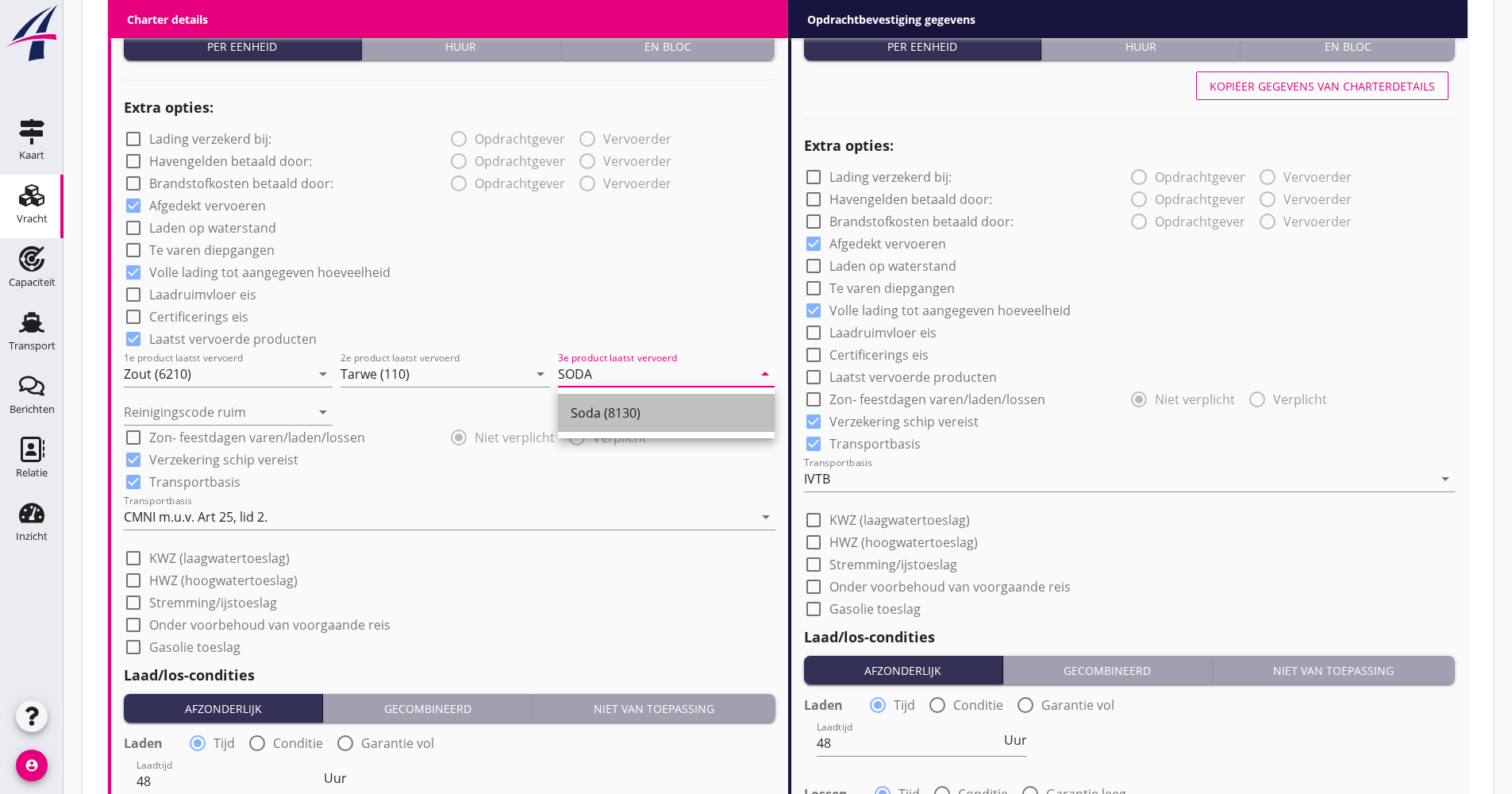
click at [606, 417] on div "Soda (8130)" at bounding box center [665, 413] width 191 height 19
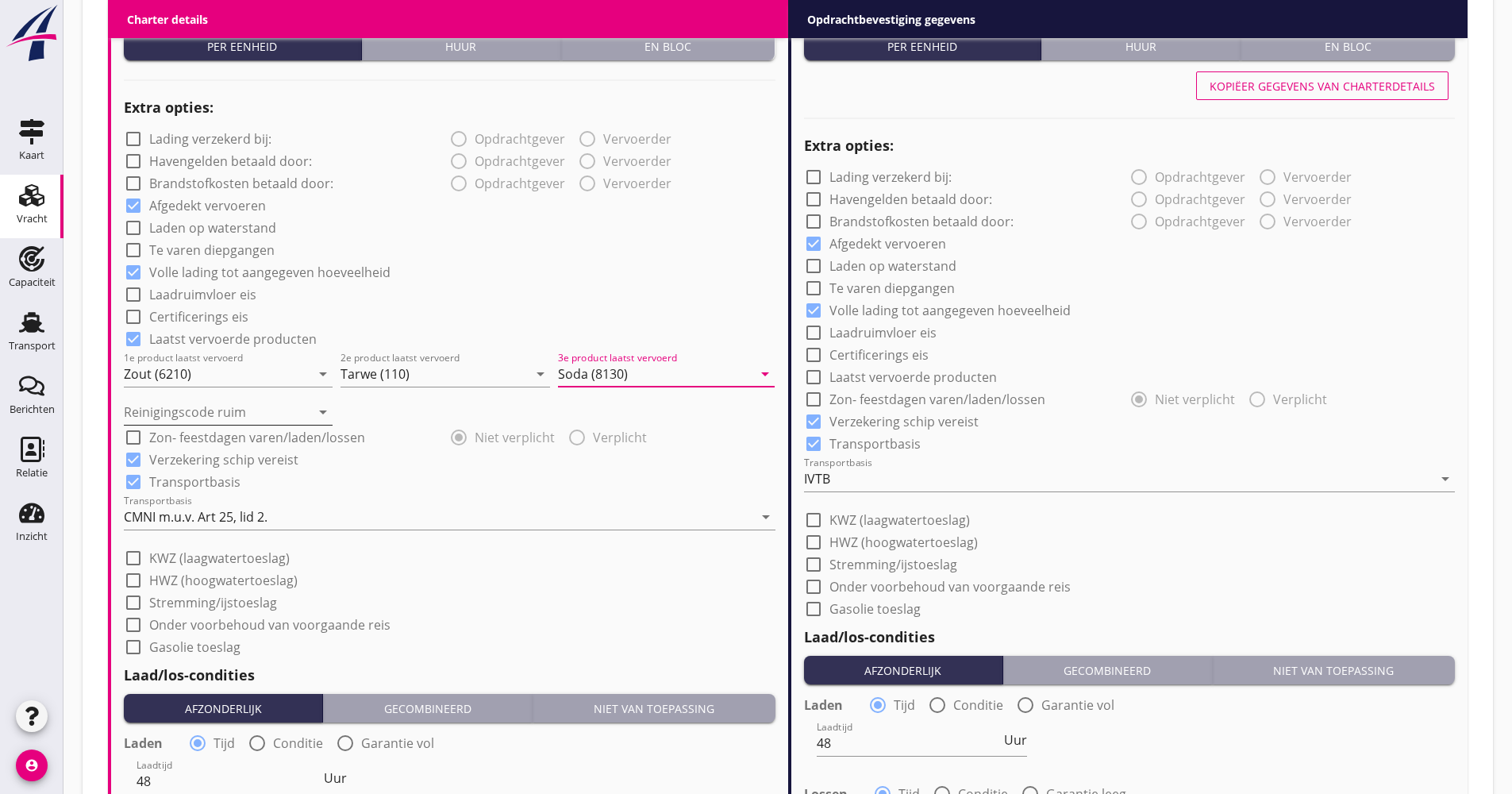
type input "Soda (8130)"
click at [237, 410] on input "Reinigingscode ruim" at bounding box center [217, 412] width 187 height 25
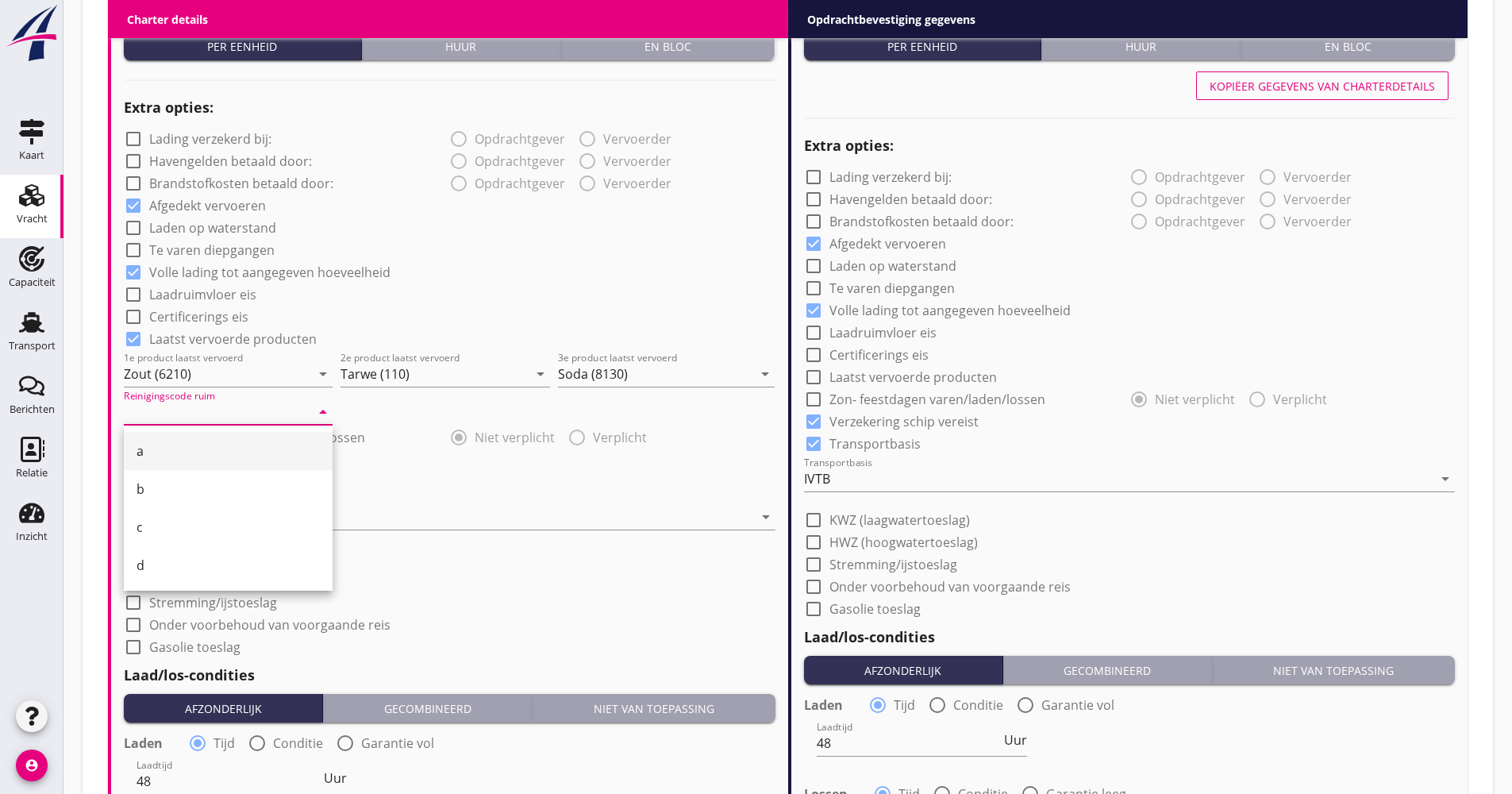
click at [196, 442] on div "a" at bounding box center [228, 450] width 183 height 19
type input "a"
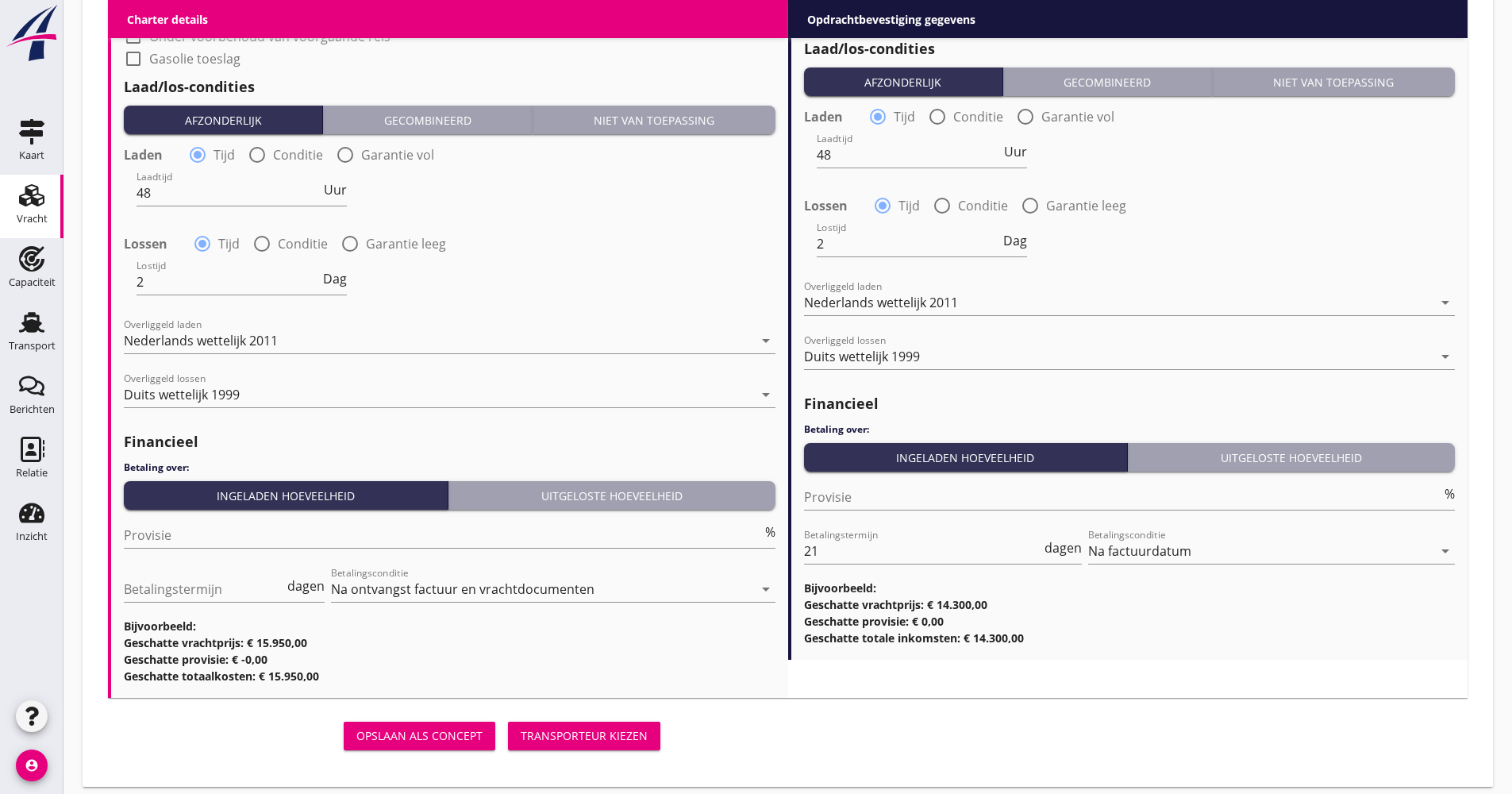
scroll to position [1712, 0]
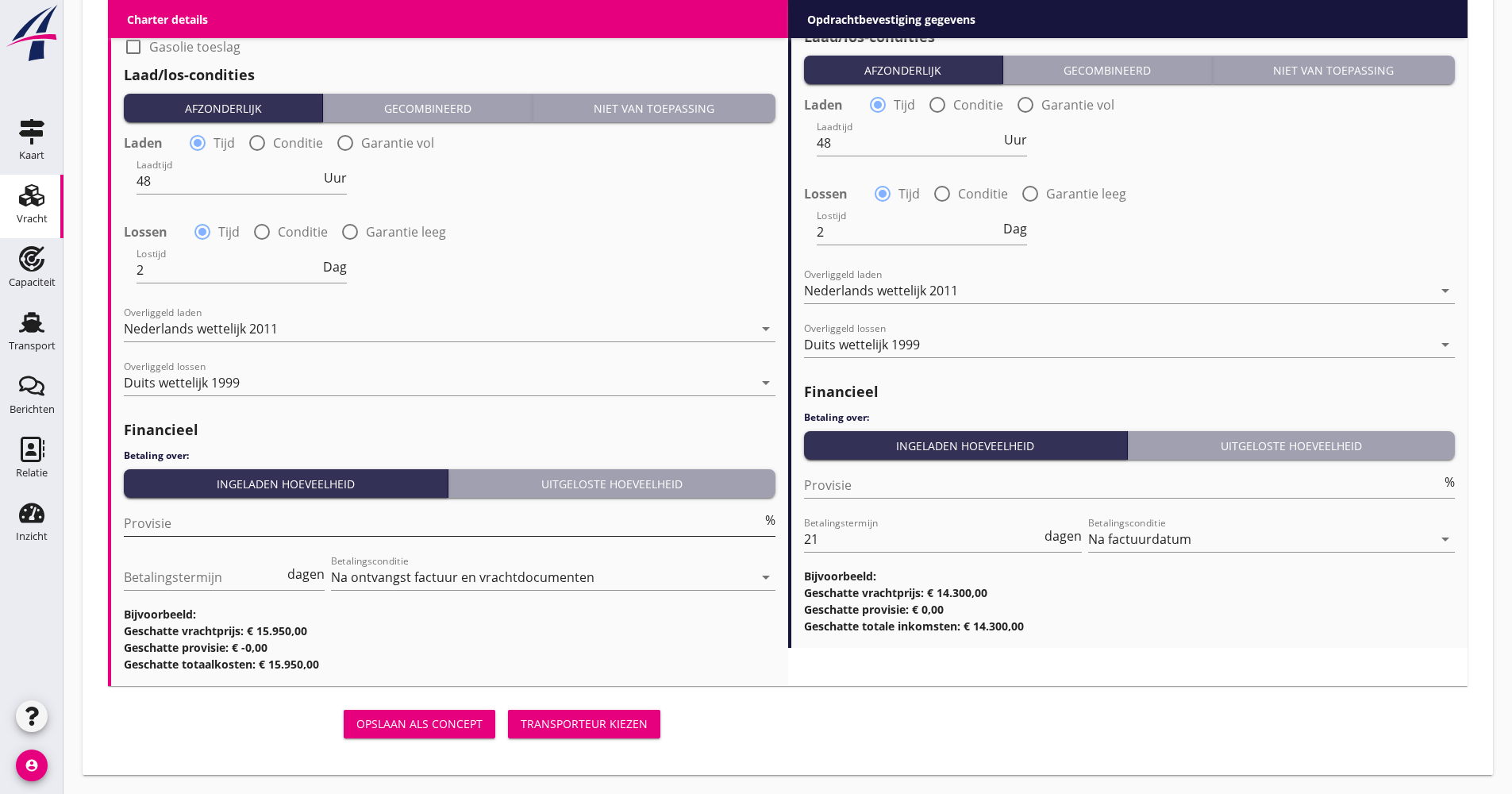
click at [190, 531] on input "Provisie" at bounding box center [442, 523] width 638 height 25
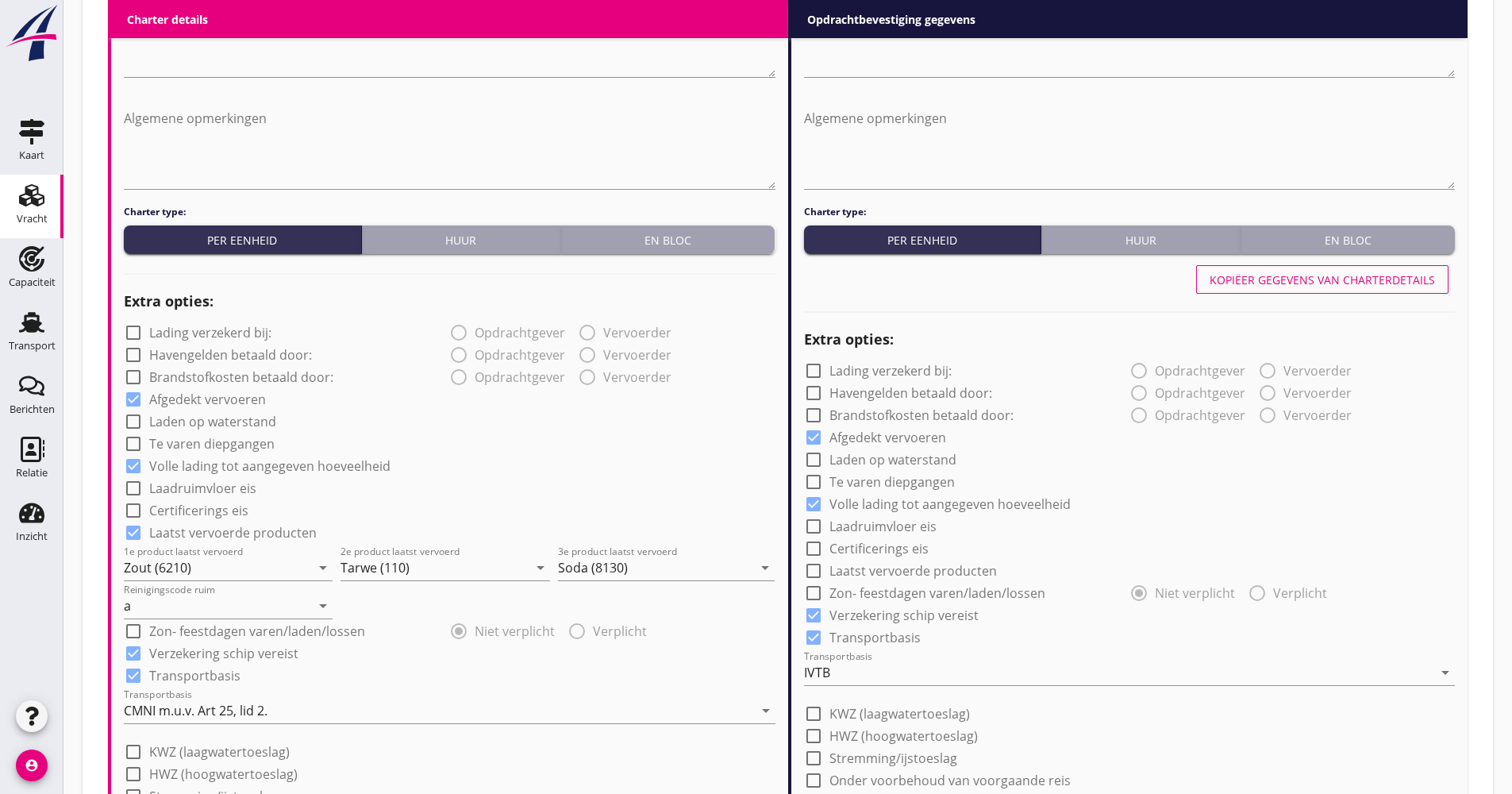
type input "5.00"
click at [1247, 287] on div "Kopiëer gegevens van charterdetails" at bounding box center [1322, 280] width 225 height 17
checkbox input "true"
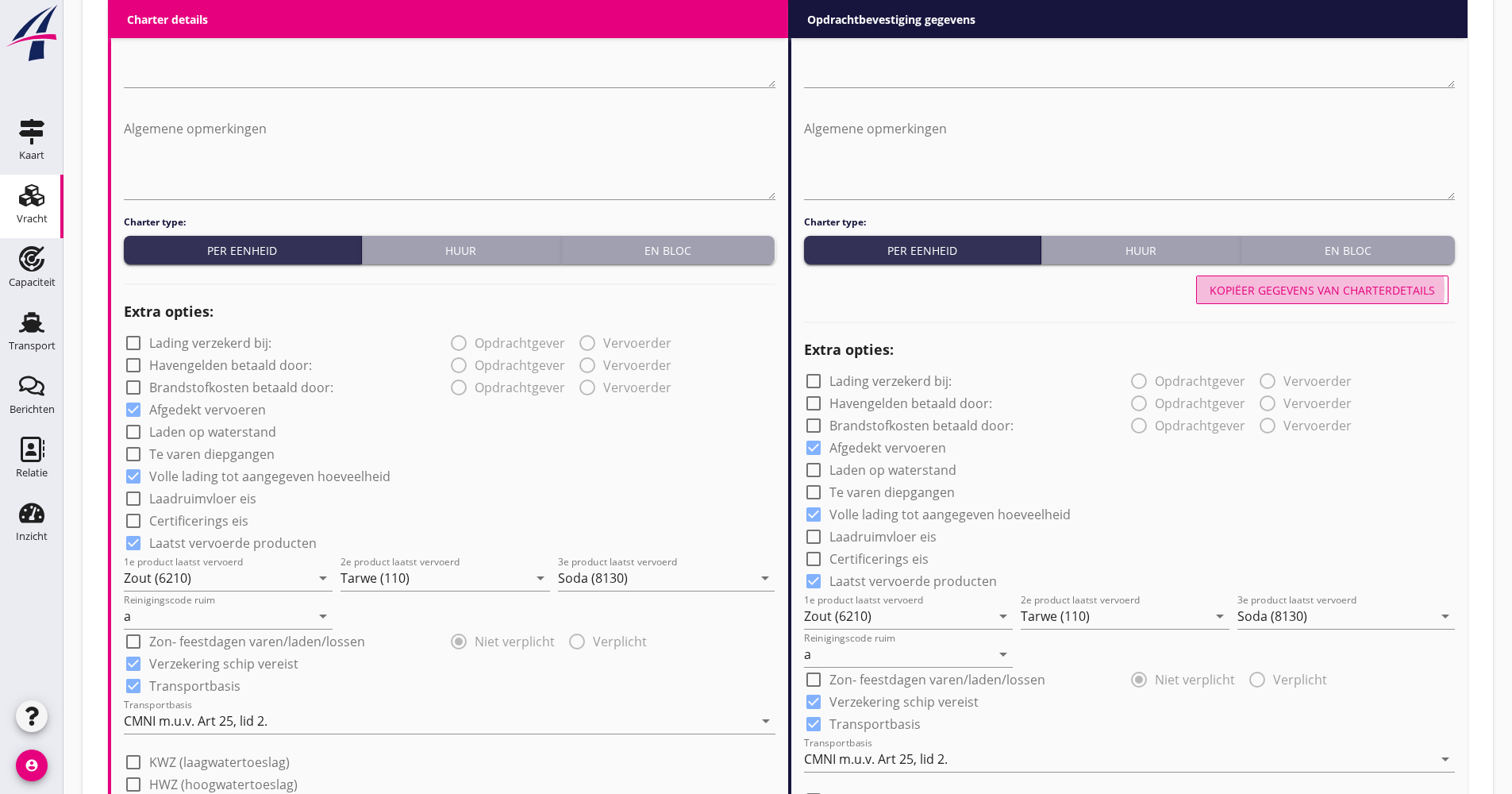
scroll to position [600, 0]
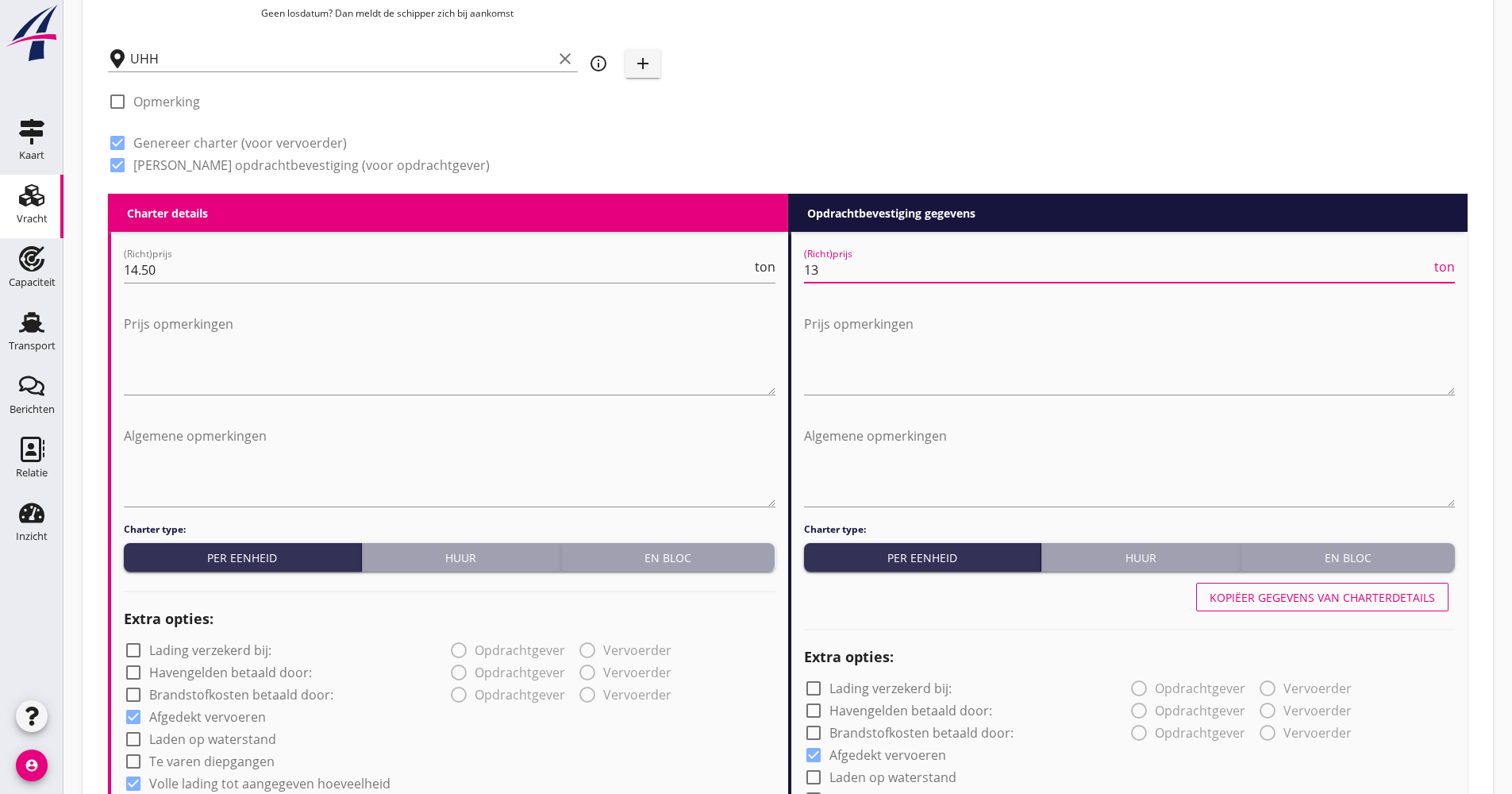
click at [879, 279] on input "13" at bounding box center [1117, 270] width 628 height 25
drag, startPoint x: 879, startPoint y: 279, endPoint x: 750, endPoint y: 267, distance: 129.6
type input "15.00"
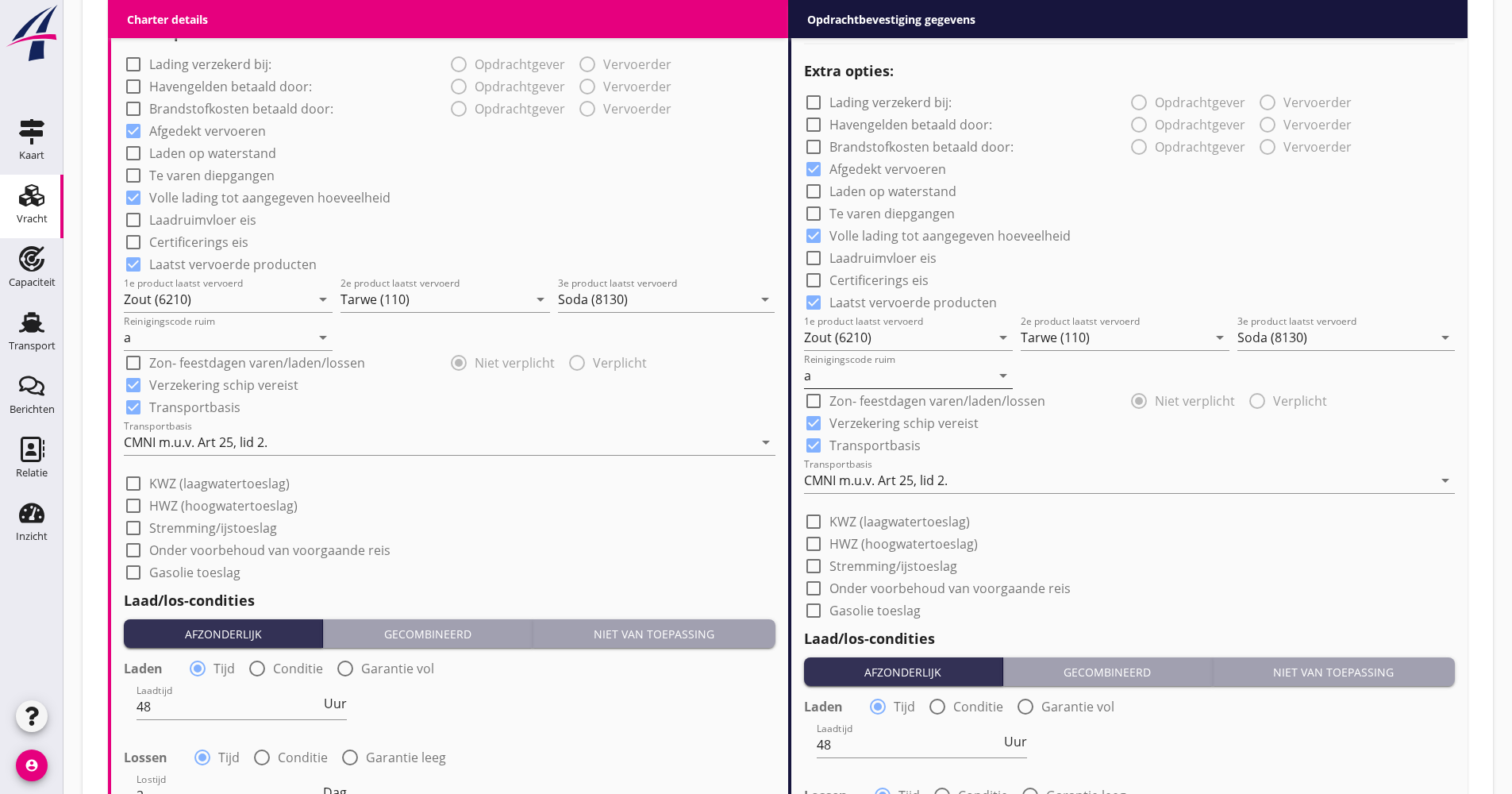
scroll to position [1314, 0]
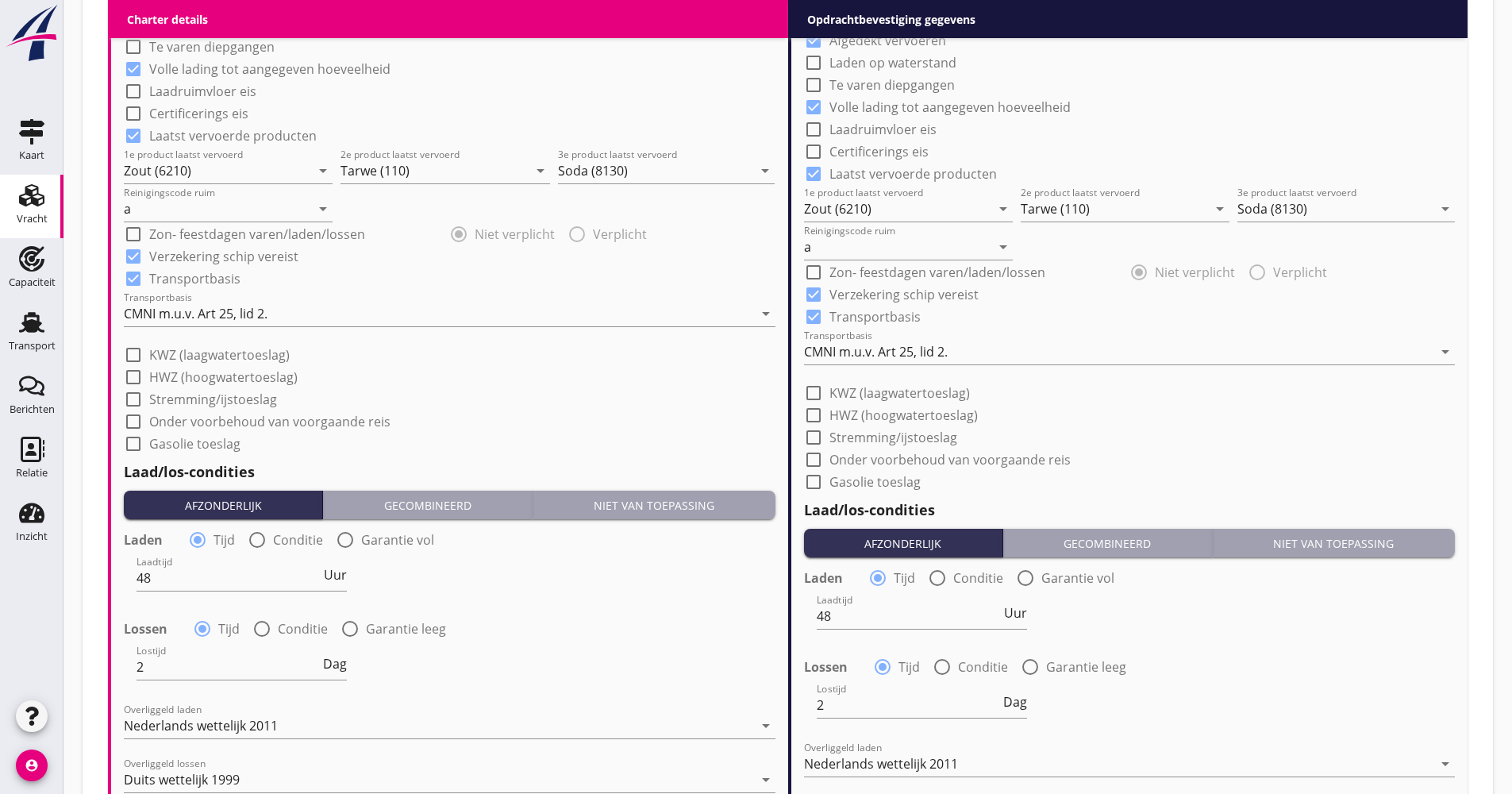
drag, startPoint x: 884, startPoint y: 362, endPoint x: 882, endPoint y: 354, distance: 8.2
click at [883, 360] on div "CMNI m.u.v. Art 25, lid 2." at bounding box center [1118, 352] width 630 height 25
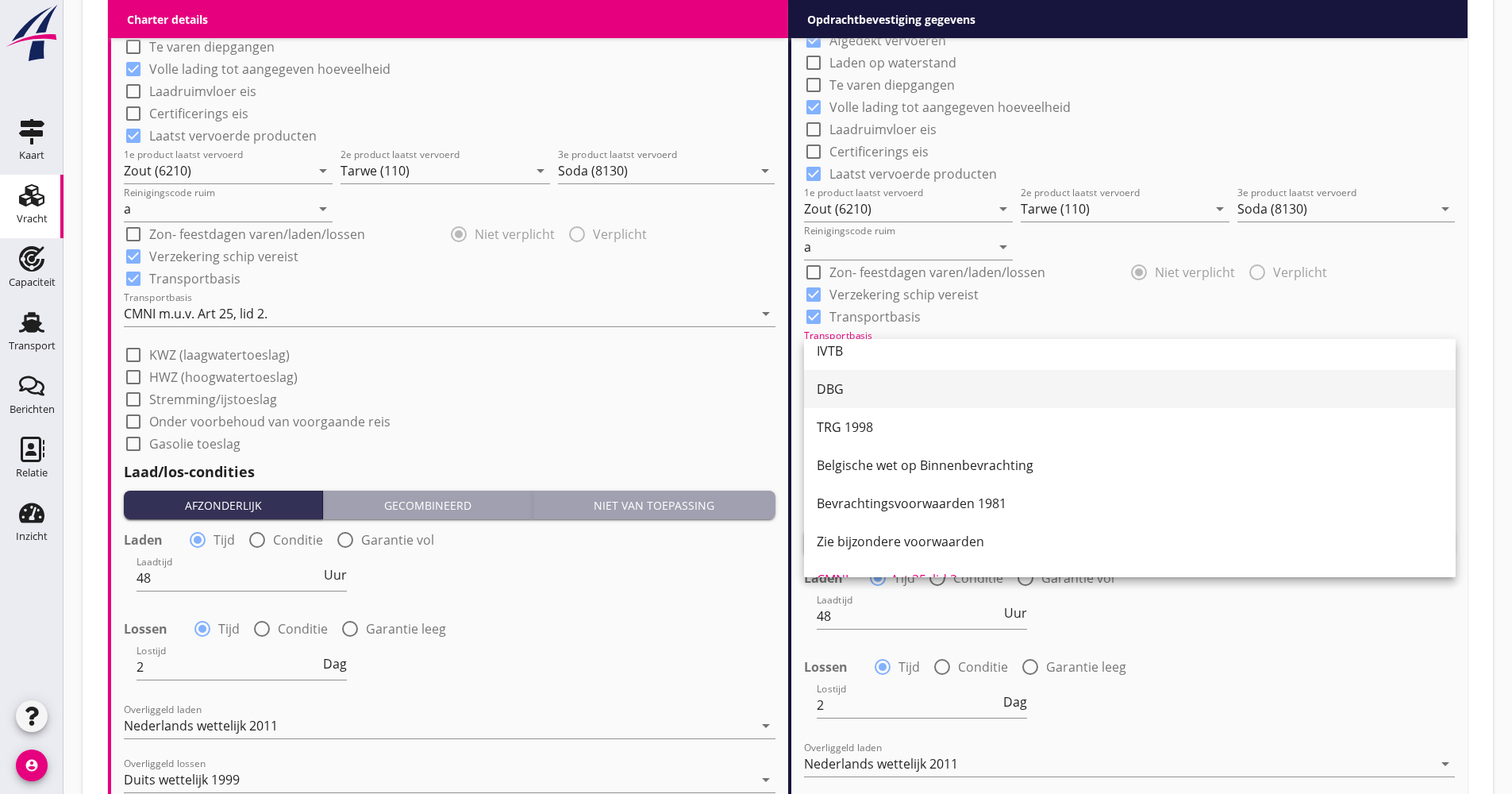
scroll to position [0, 0]
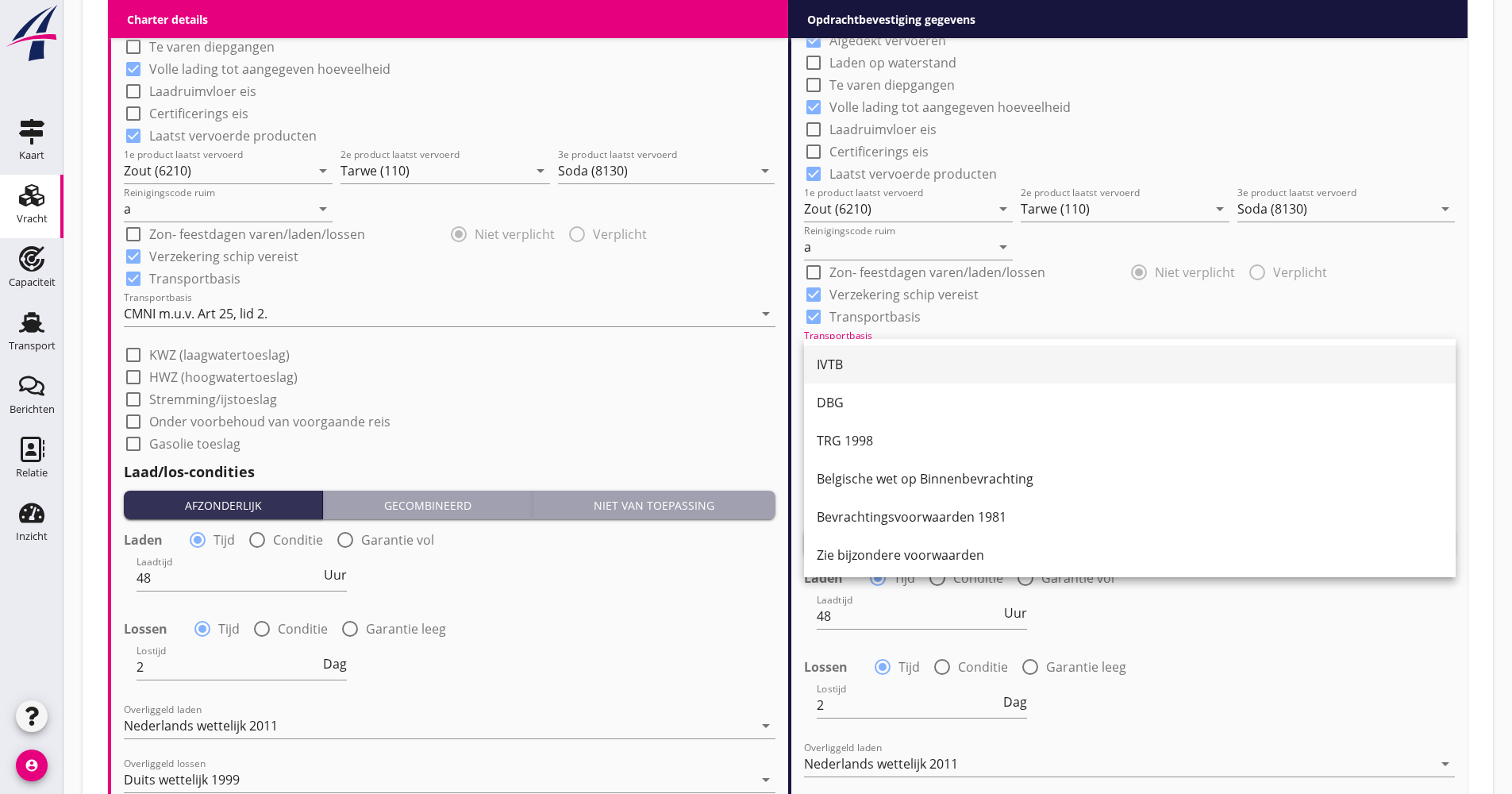
click at [862, 371] on div "IVTB" at bounding box center [1130, 364] width 626 height 19
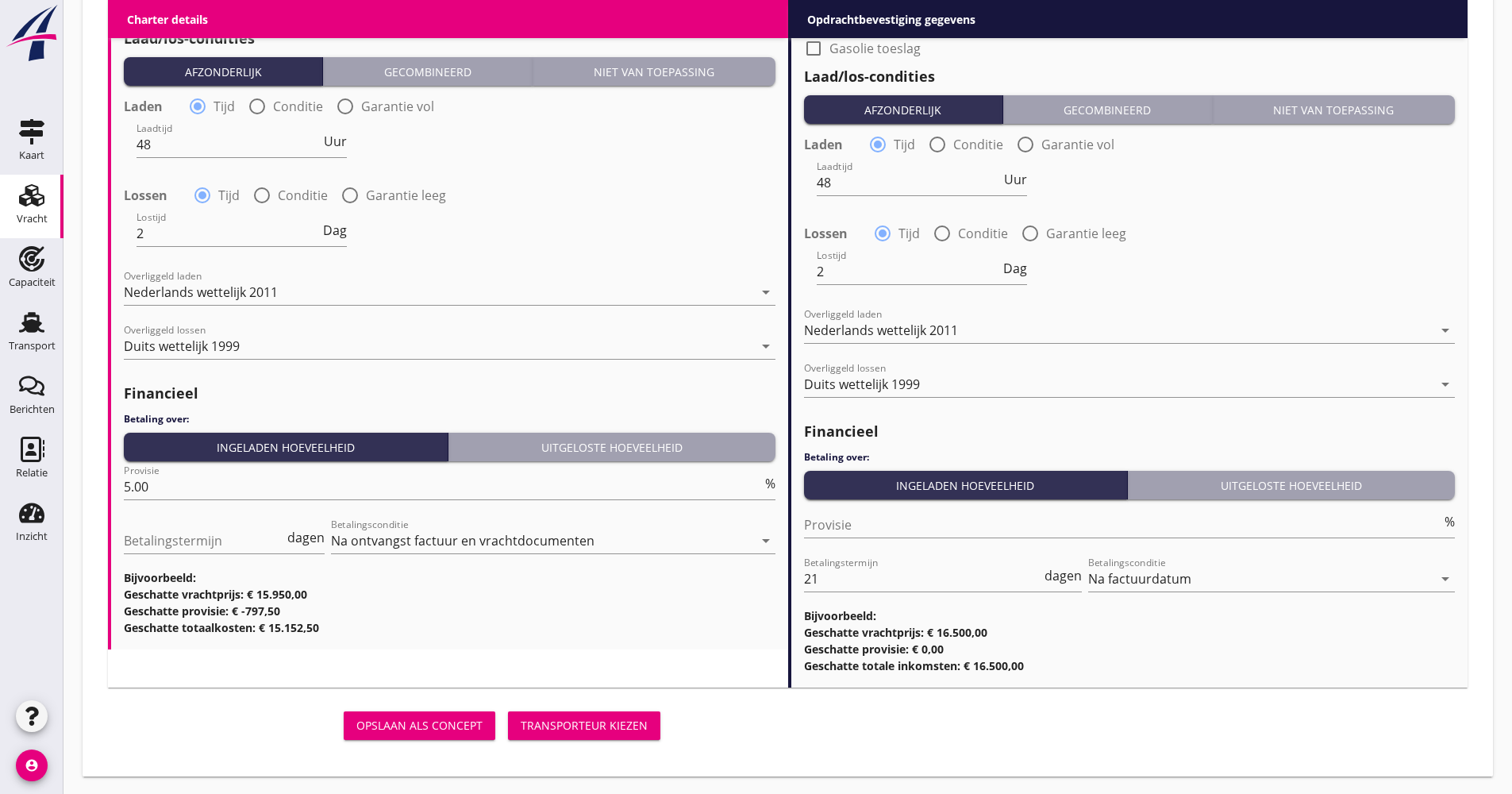
scroll to position [1749, 0]
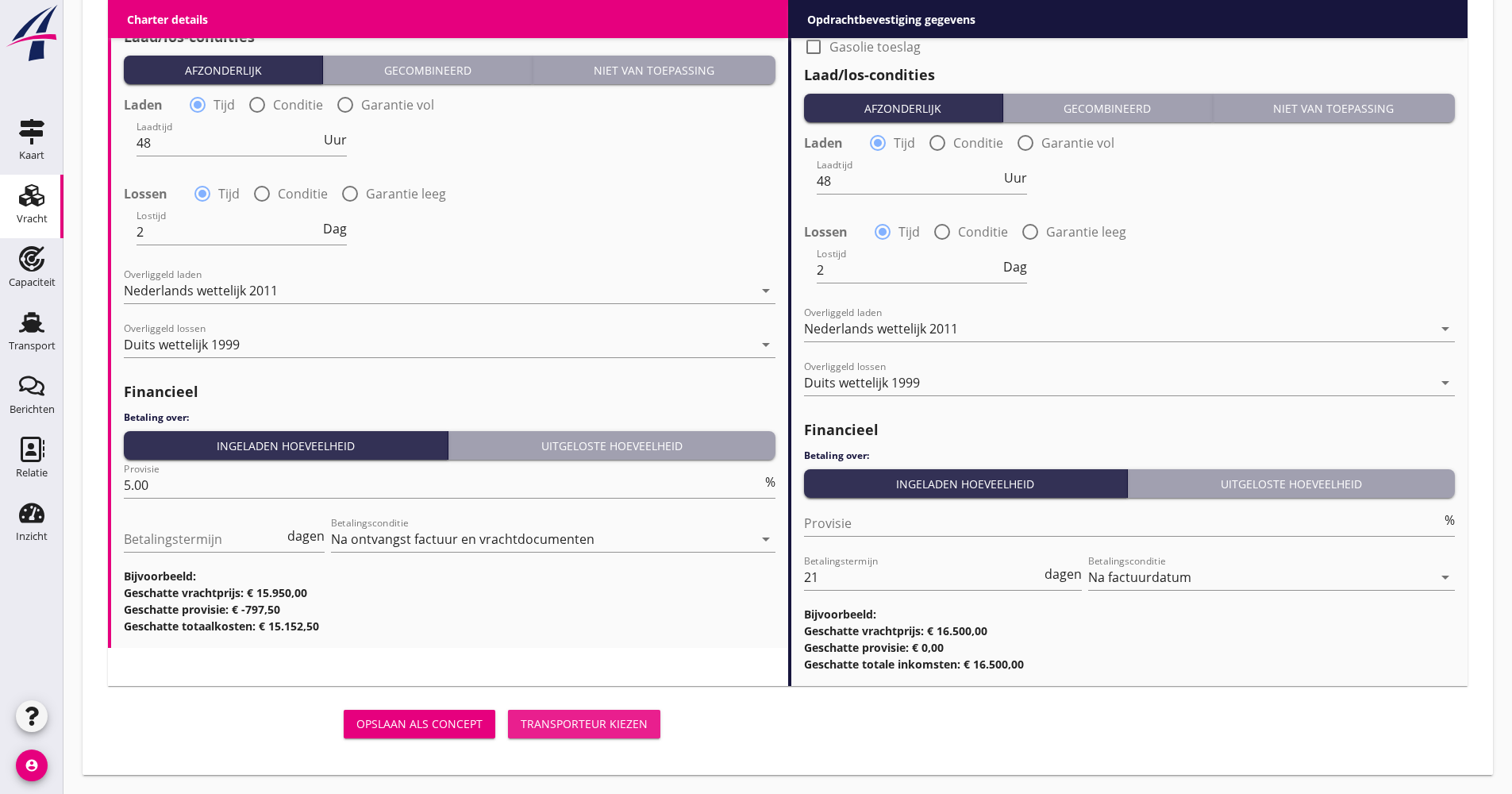
click at [592, 710] on button "Transporteur kiezen" at bounding box center [584, 724] width 152 height 29
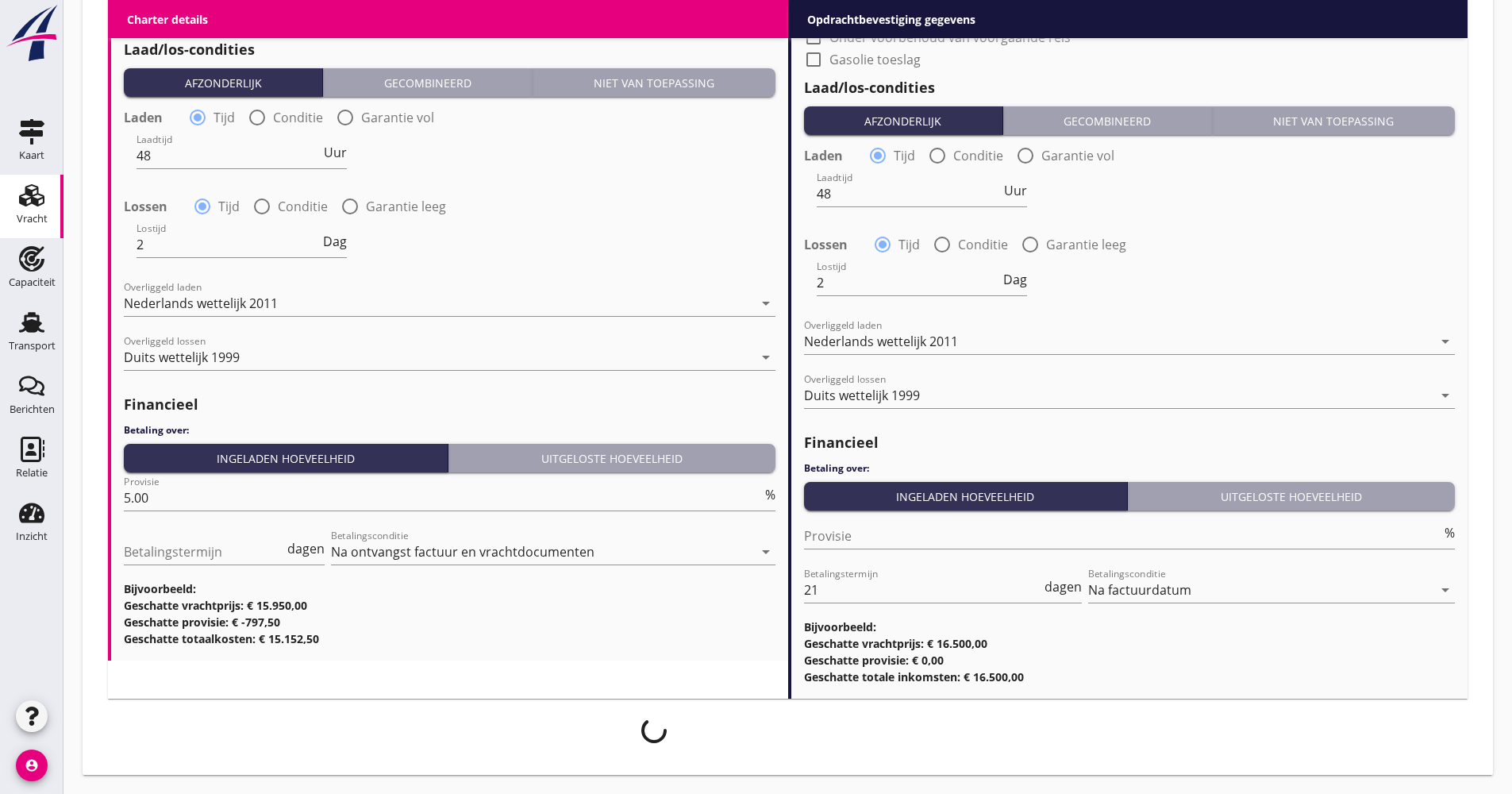
scroll to position [1737, 0]
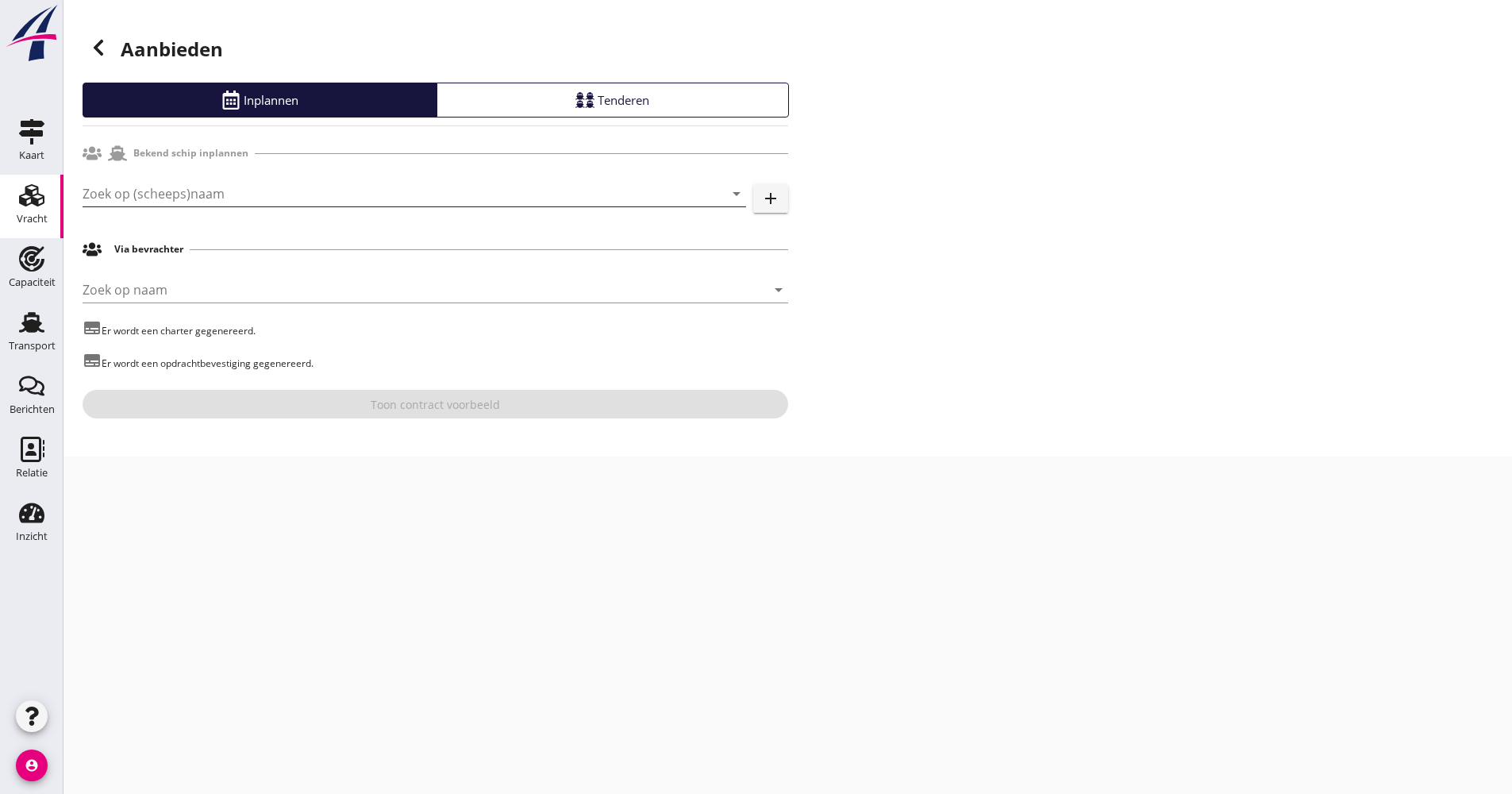
click at [135, 205] on input "Zoek op (scheeps)naam" at bounding box center [392, 194] width 619 height 25
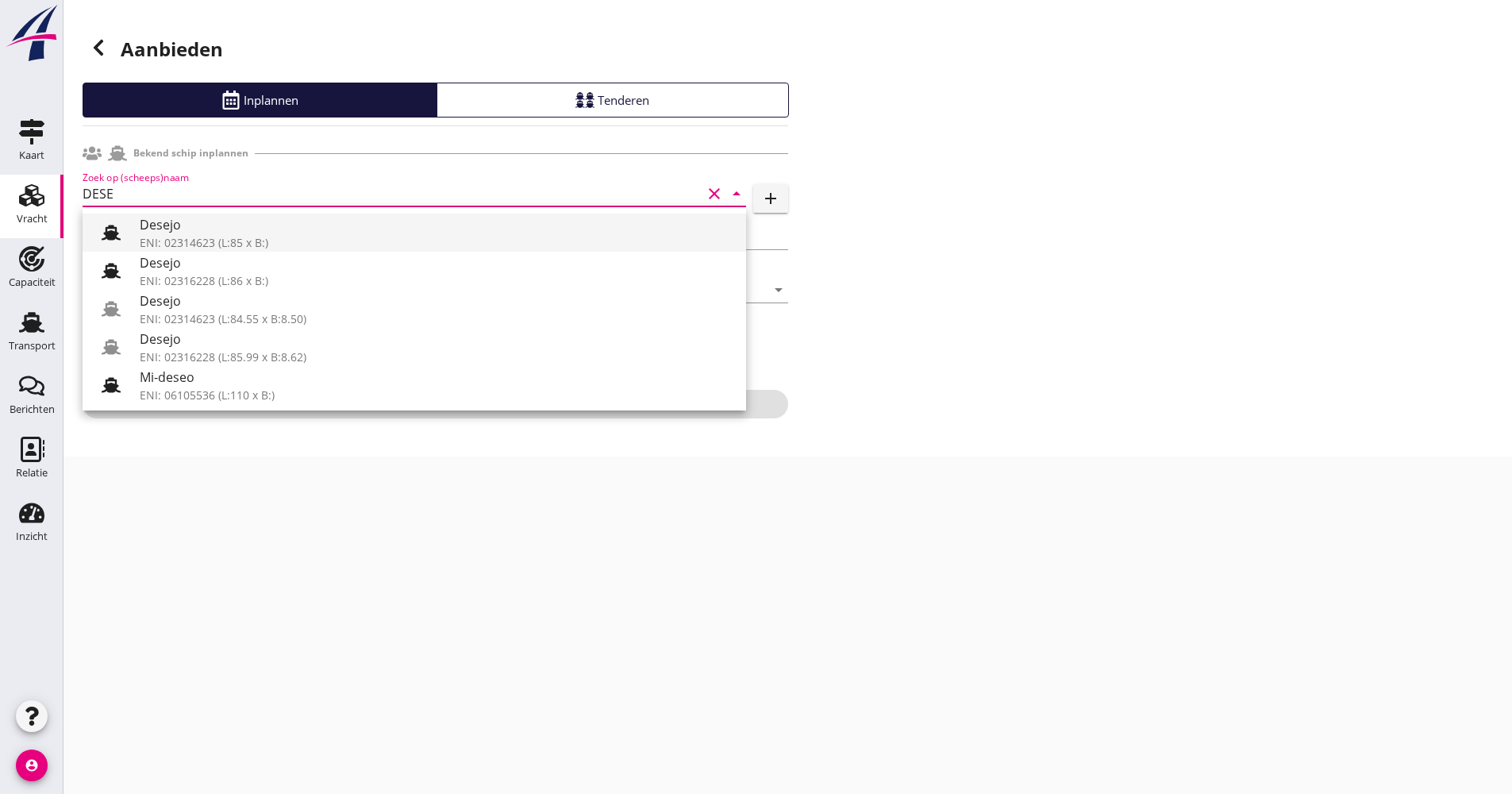
click at [142, 247] on div "ENI: 02314623 (L:85 x B:)" at bounding box center [437, 242] width 594 height 17
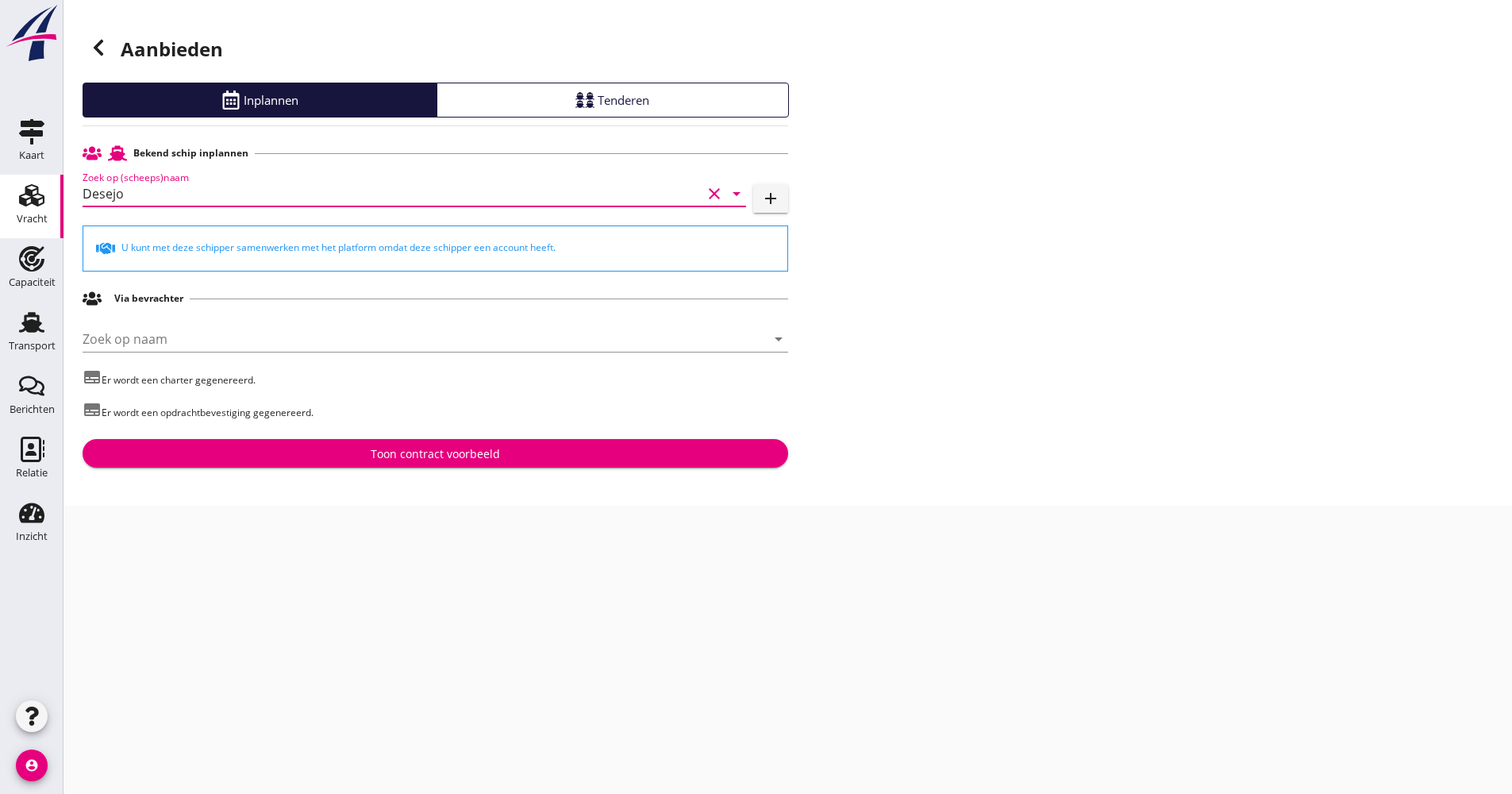
scroll to position [1, 0]
drag, startPoint x: 153, startPoint y: 193, endPoint x: 73, endPoint y: 201, distance: 80.4
click at [71, 203] on div "Aanbieden Inplannen Tenderen Bekend schip inplannen Zoek op (scheeps)naam Desej…" at bounding box center [787, 253] width 1448 height 506
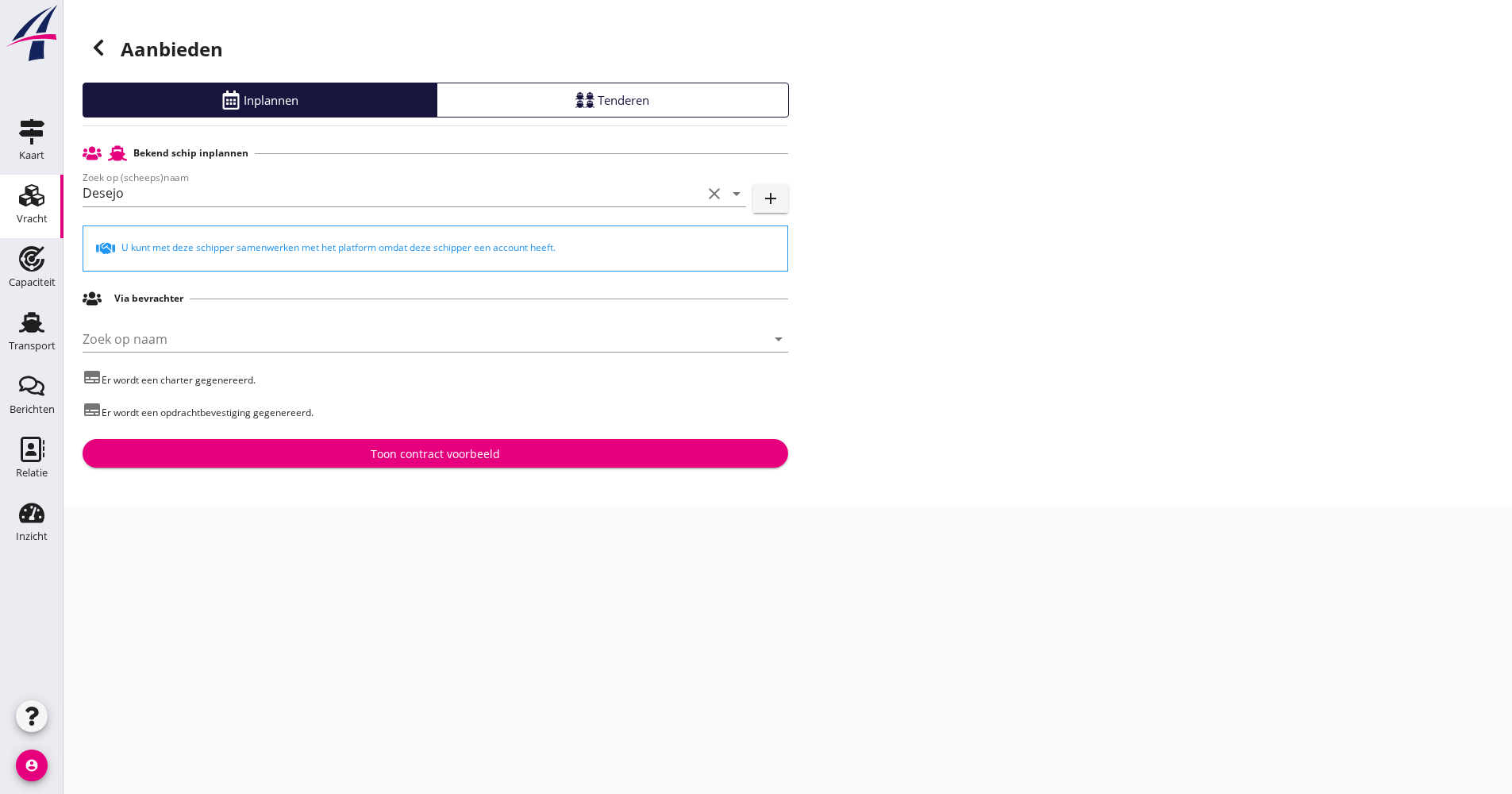
scroll to position [0, 0]
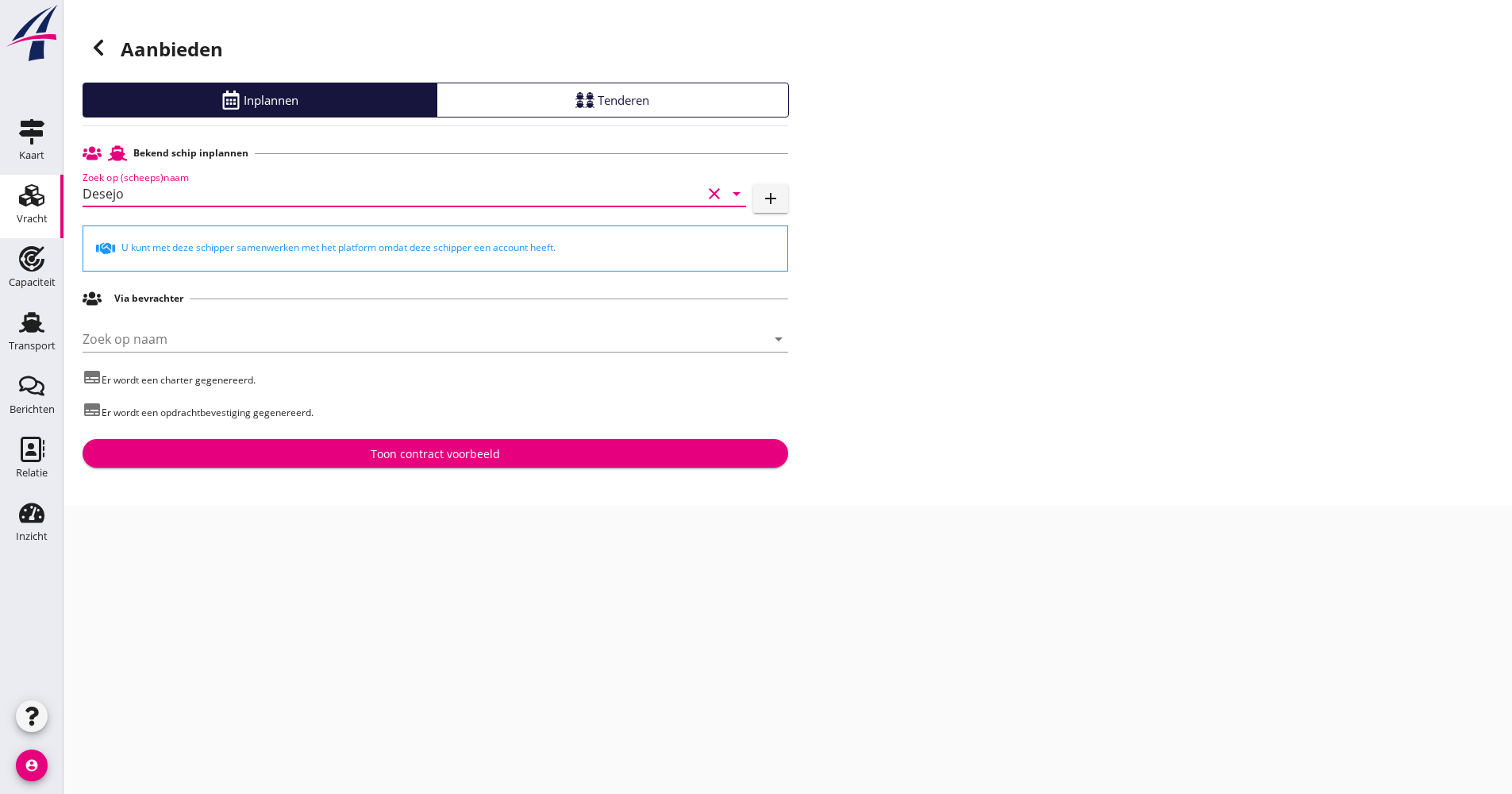
click at [137, 196] on input "Desejo" at bounding box center [392, 194] width 619 height 25
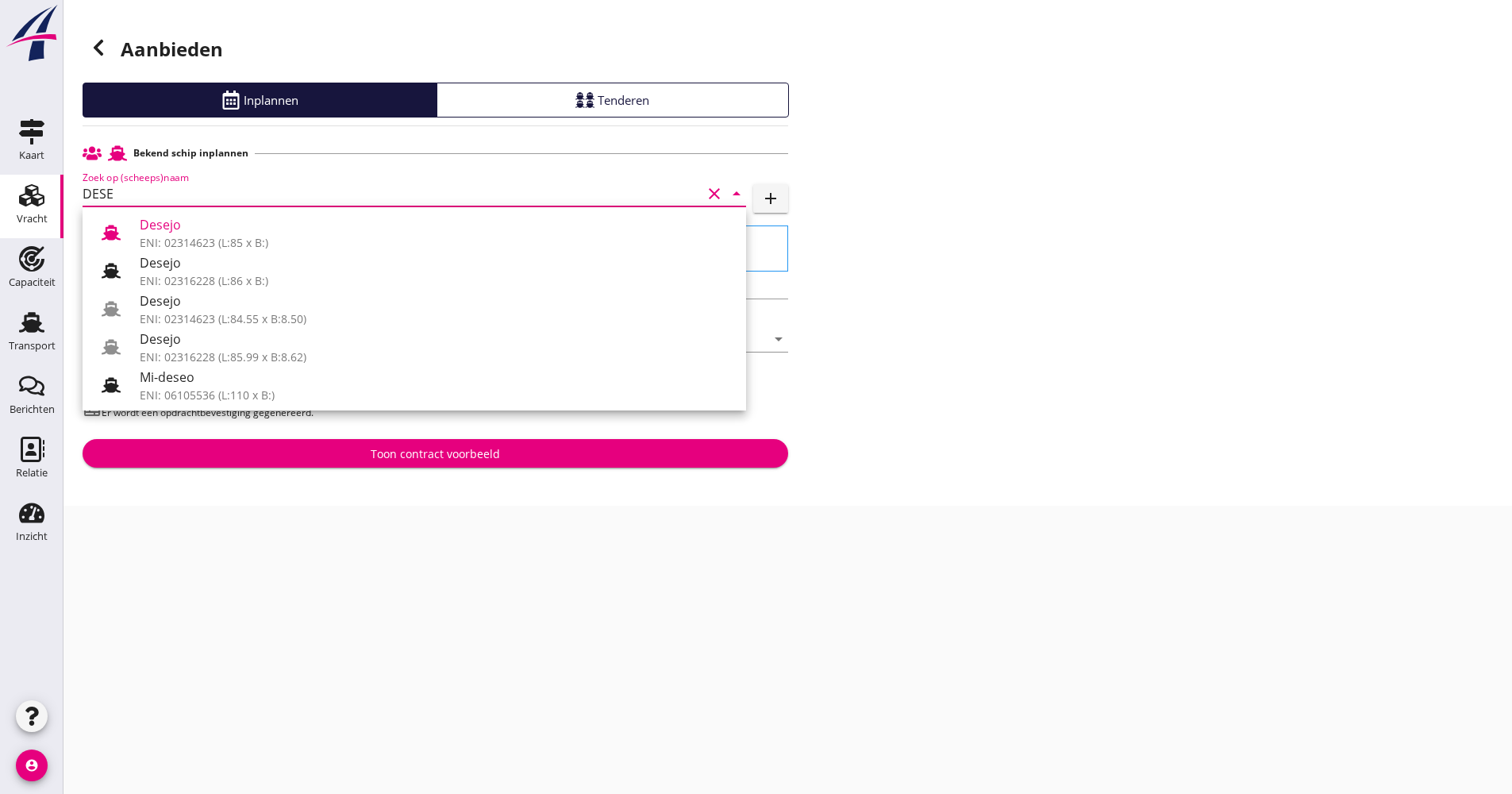
click at [204, 348] on div "Desejo" at bounding box center [437, 338] width 594 height 19
type input "Desejo"
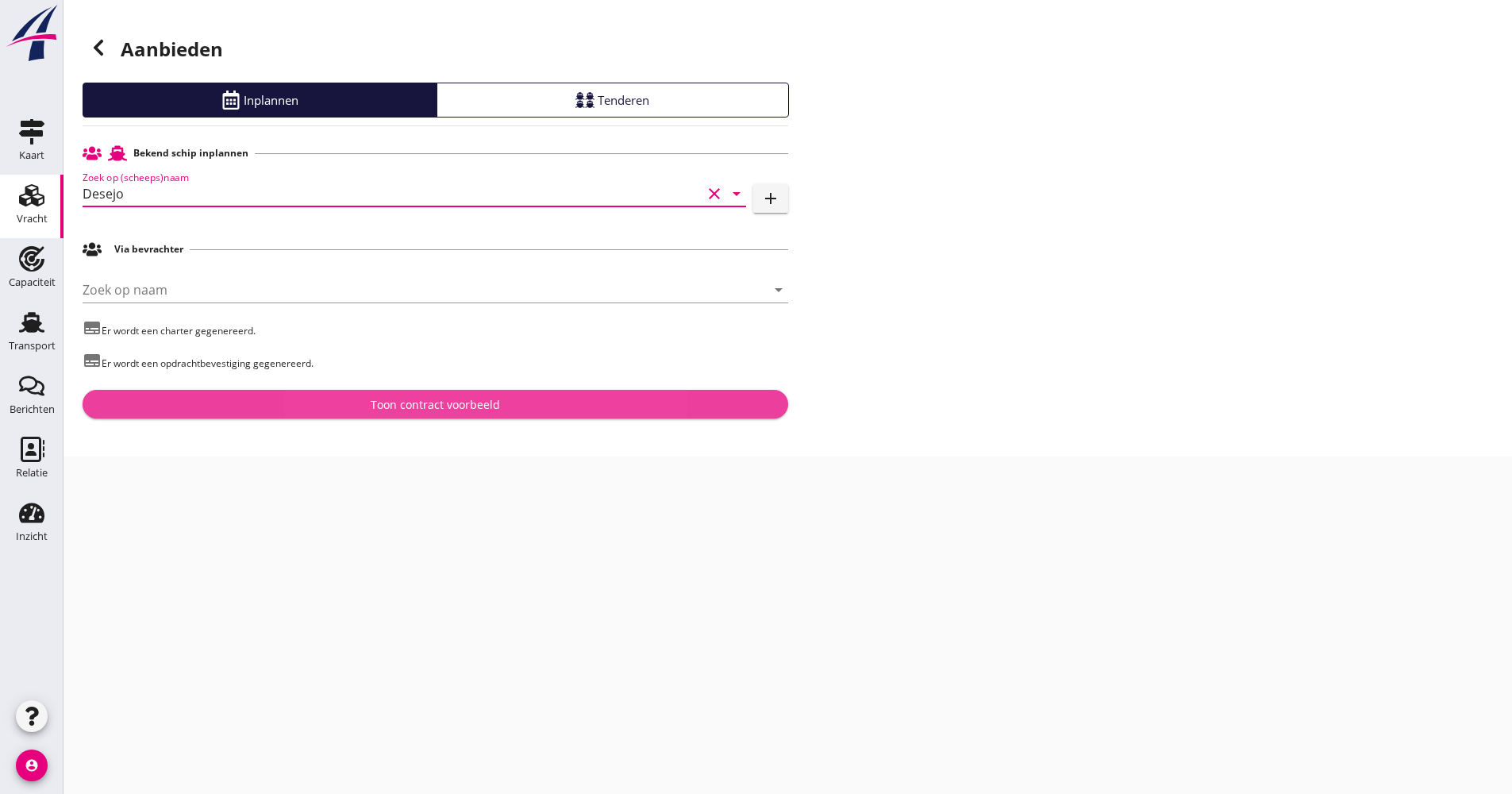
click at [339, 398] on div "Toon contract voorbeeld" at bounding box center [435, 405] width 680 height 17
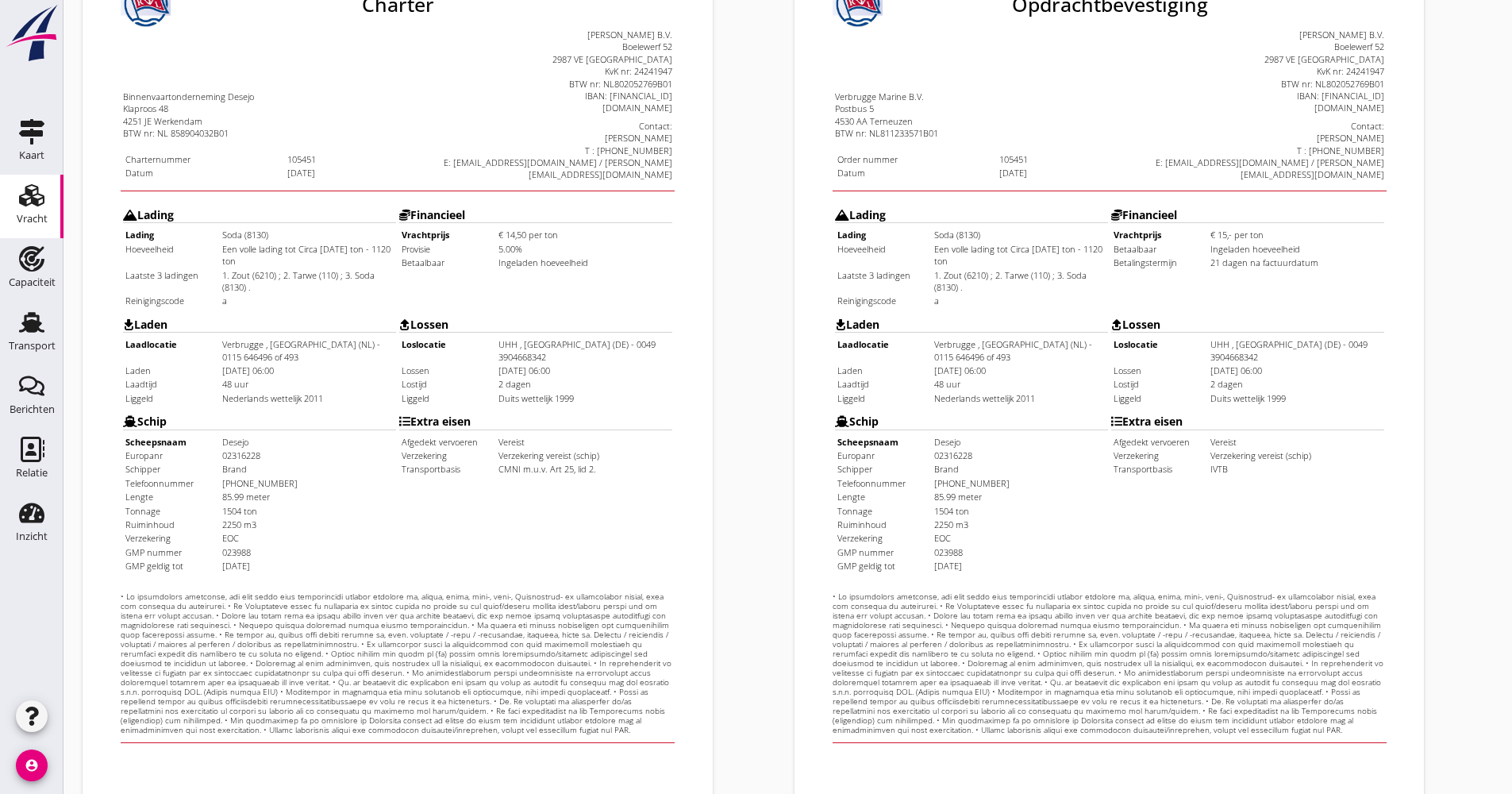
scroll to position [382, 0]
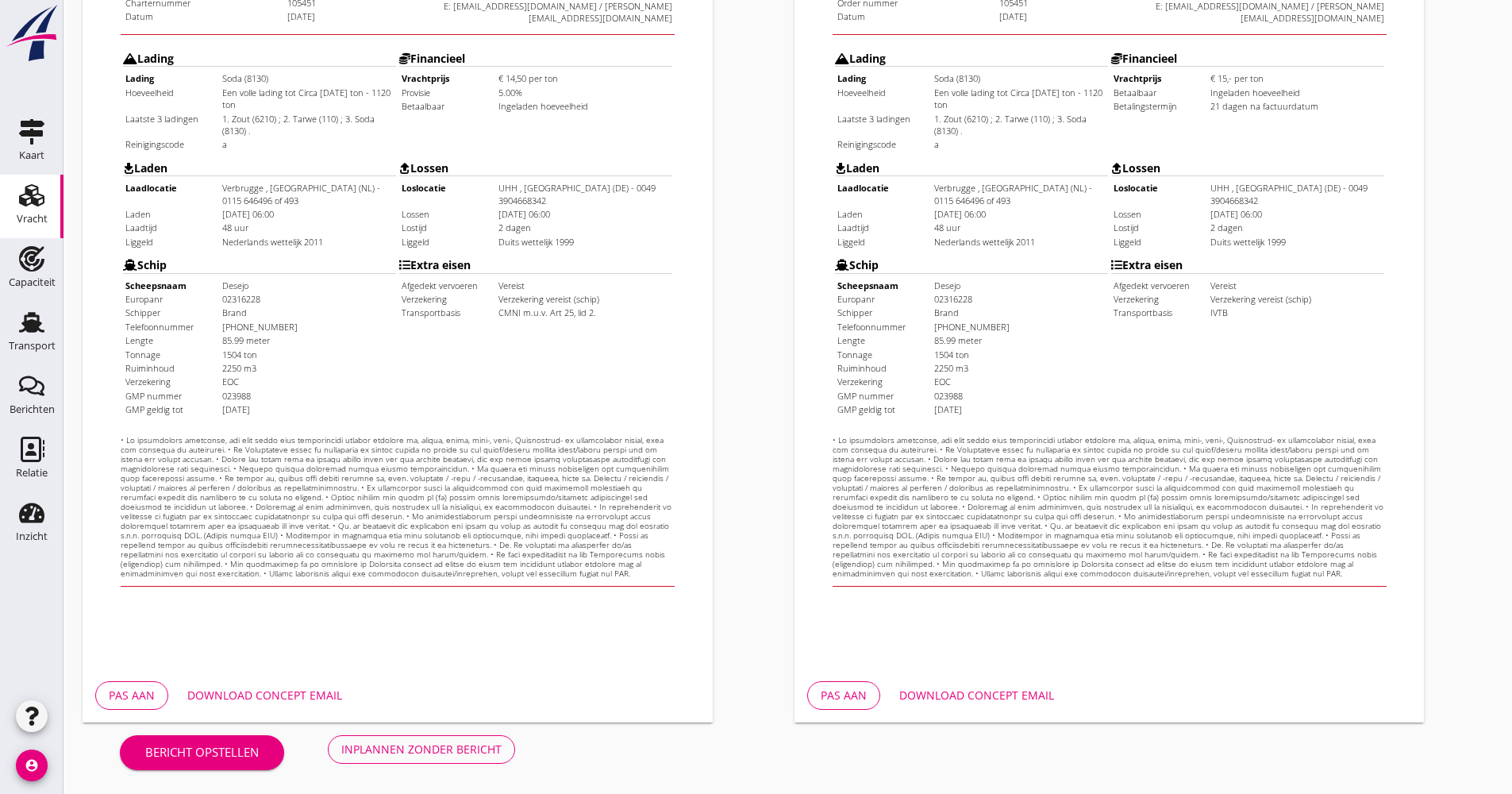
click at [1029, 692] on div "Download concept email" at bounding box center [977, 694] width 155 height 17
click at [330, 696] on div "Download concept email" at bounding box center [265, 694] width 155 height 17
click at [412, 735] on button "Inplannen zonder bericht" at bounding box center [421, 749] width 187 height 29
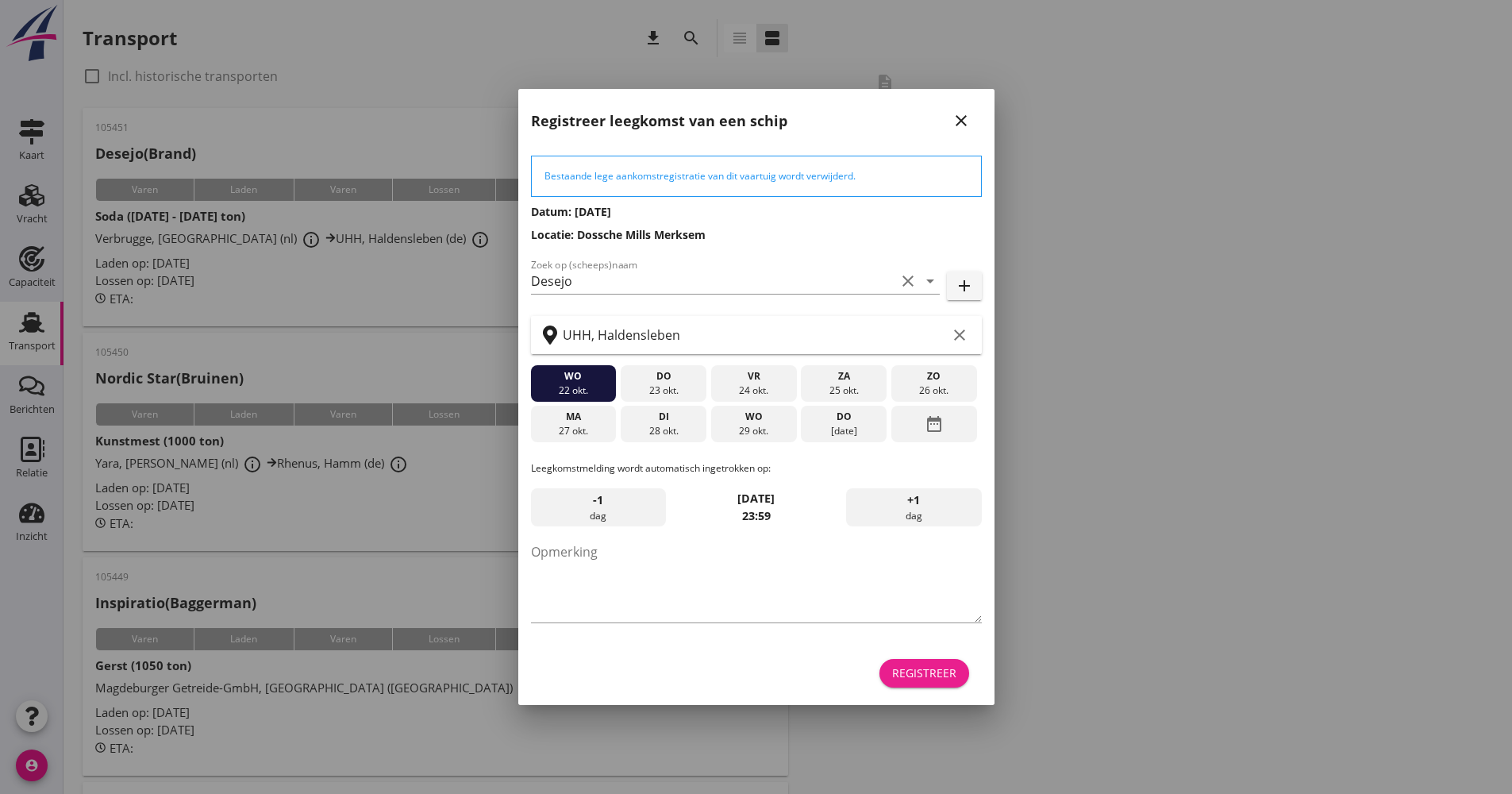
click at [917, 664] on button "Registreer" at bounding box center [924, 673] width 90 height 29
